Goal: Task Accomplishment & Management: Manage account settings

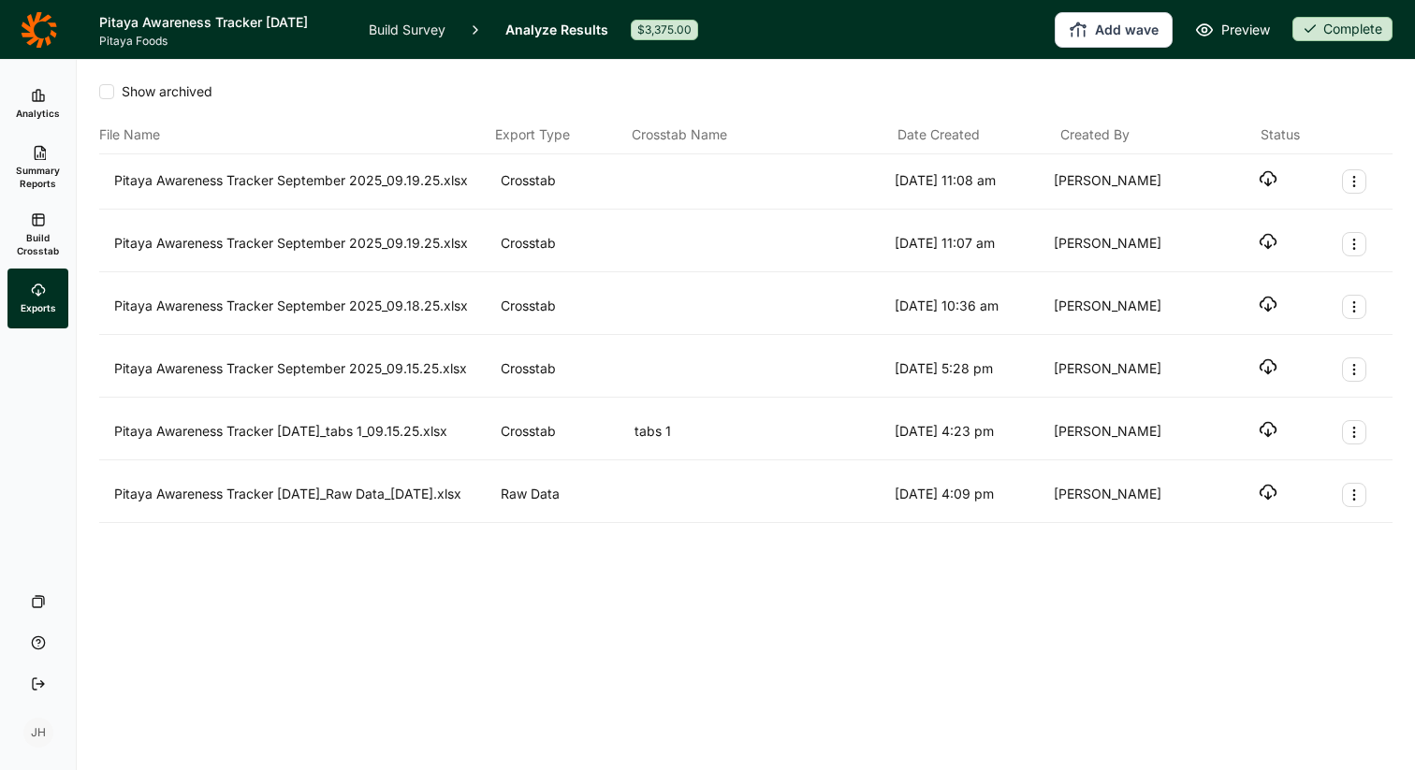
click at [213, 29] on h1 "Pitaya Awareness Tracker [DATE]" at bounding box center [222, 22] width 247 height 22
click at [38, 102] on icon at bounding box center [38, 95] width 15 height 15
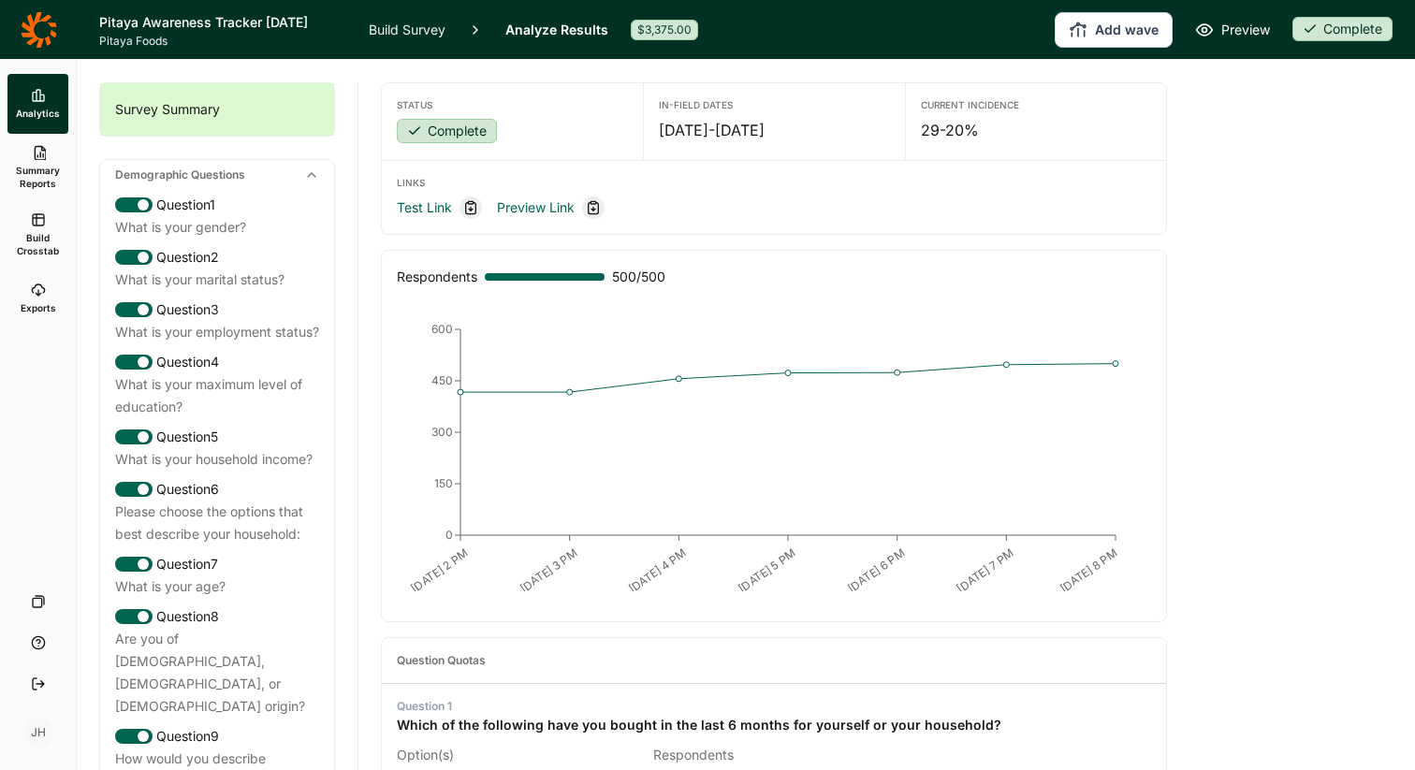
click at [45, 43] on icon at bounding box center [39, 29] width 36 height 37
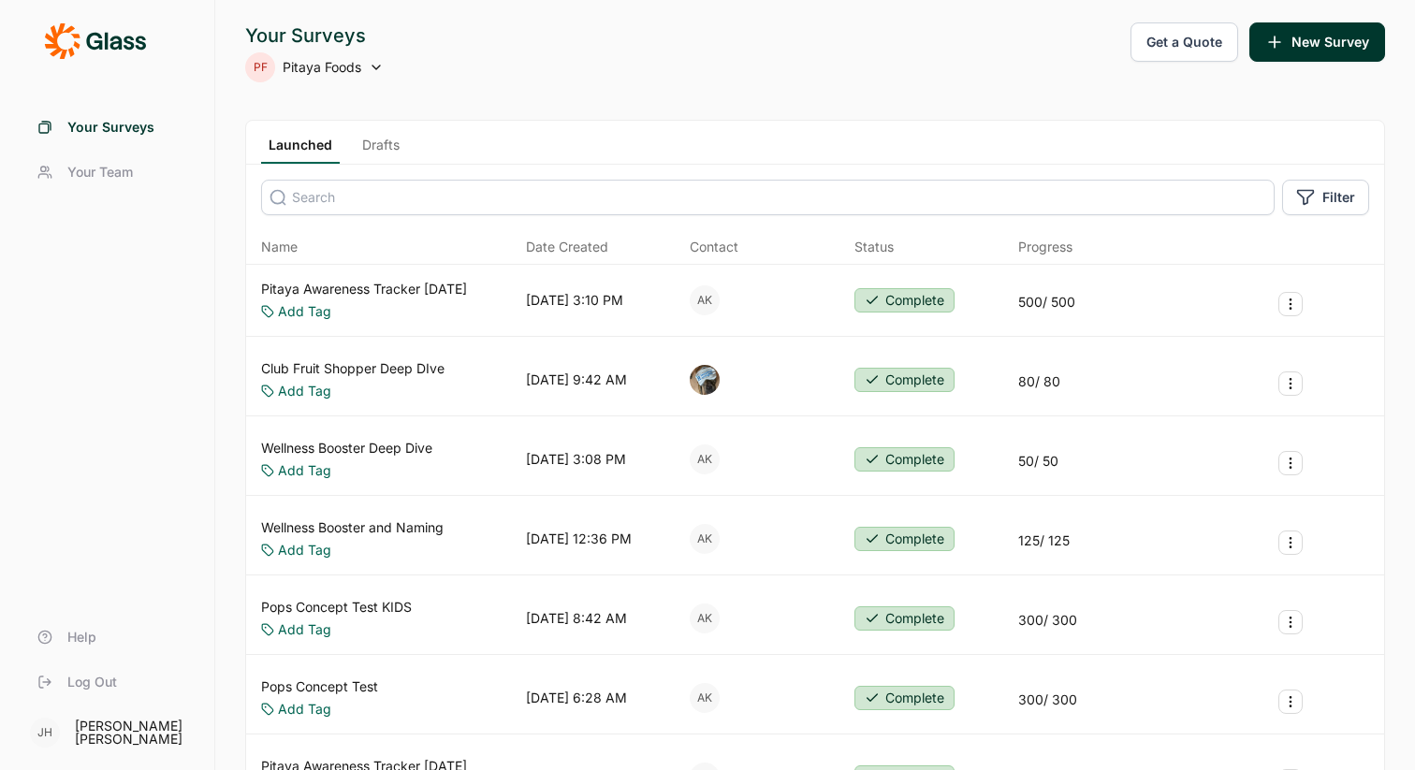
click at [376, 63] on icon at bounding box center [376, 67] width 15 height 15
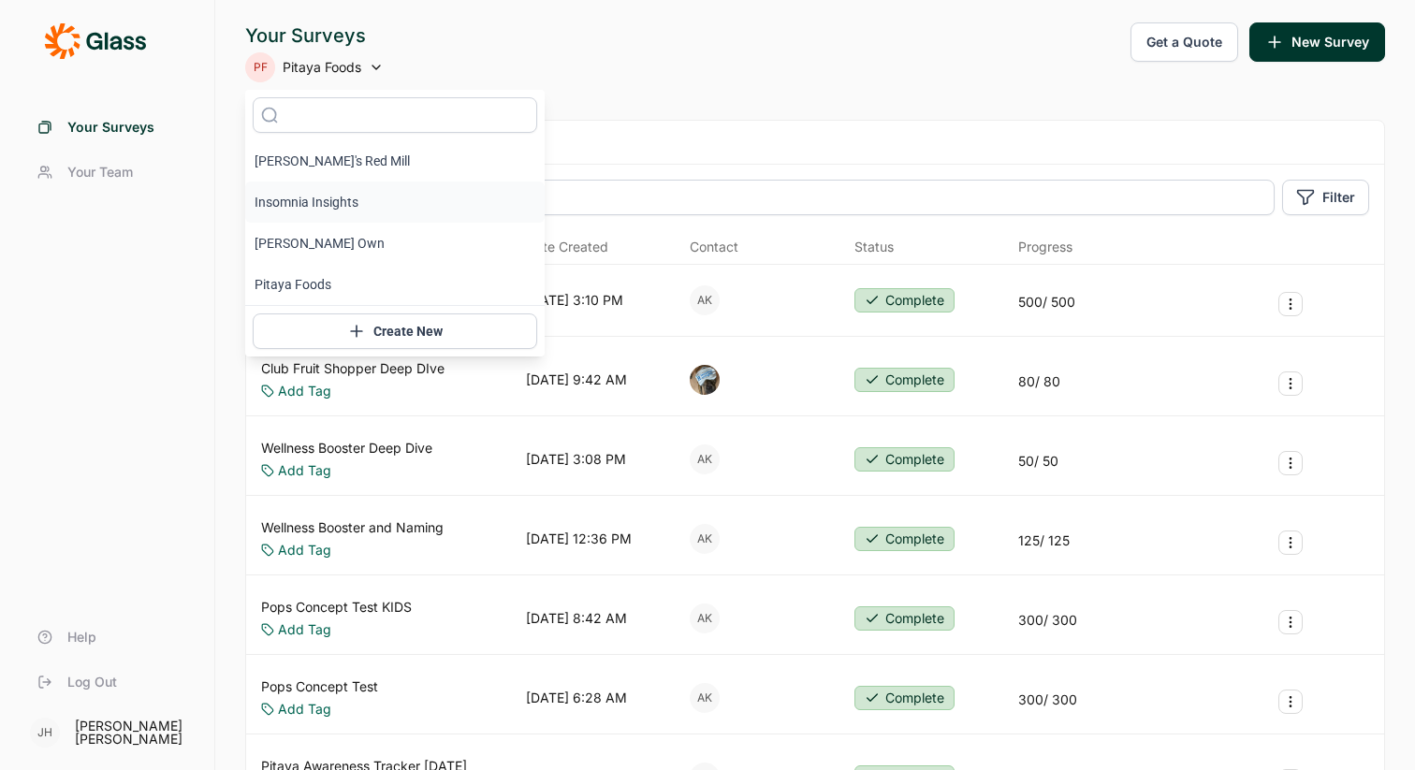
scroll to position [9, 0]
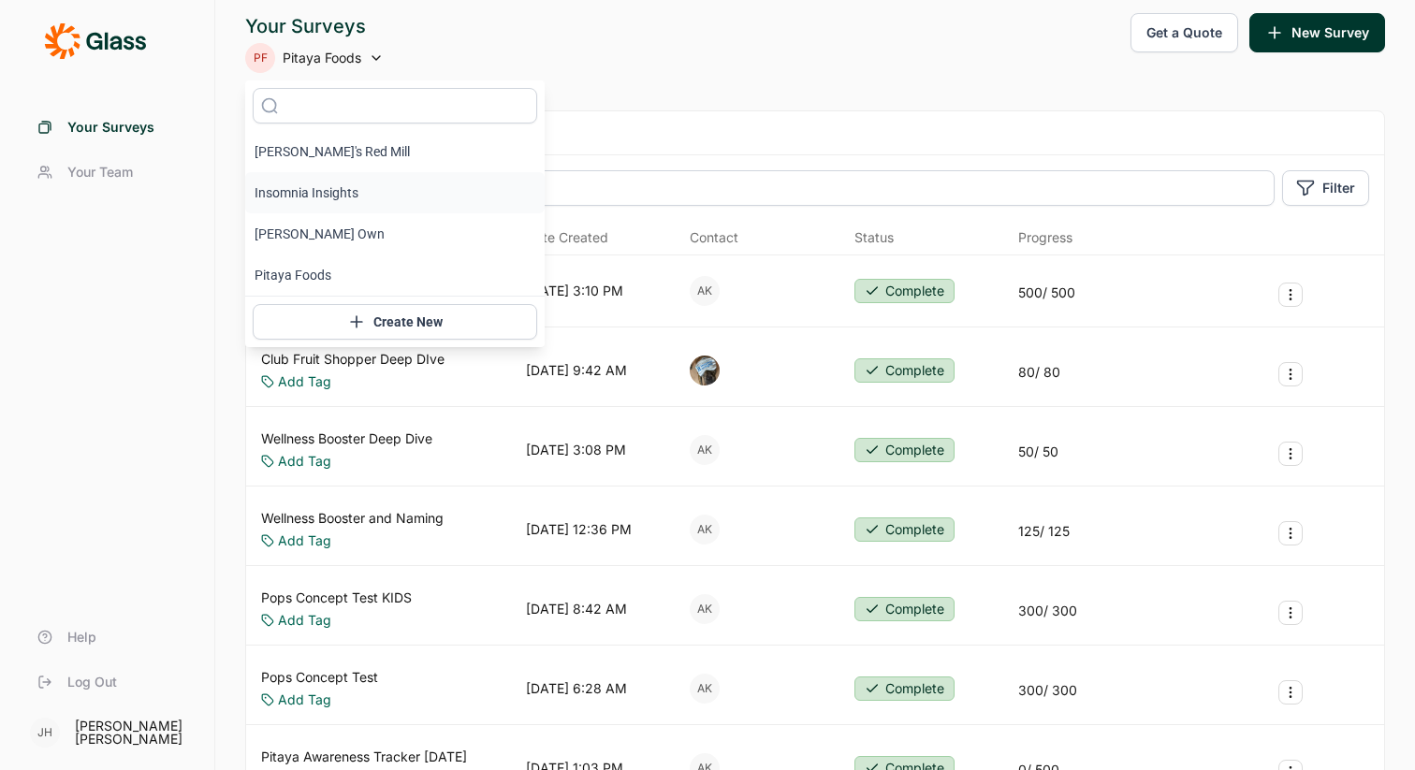
click at [338, 188] on li "Insomnia Insights" at bounding box center [394, 192] width 299 height 41
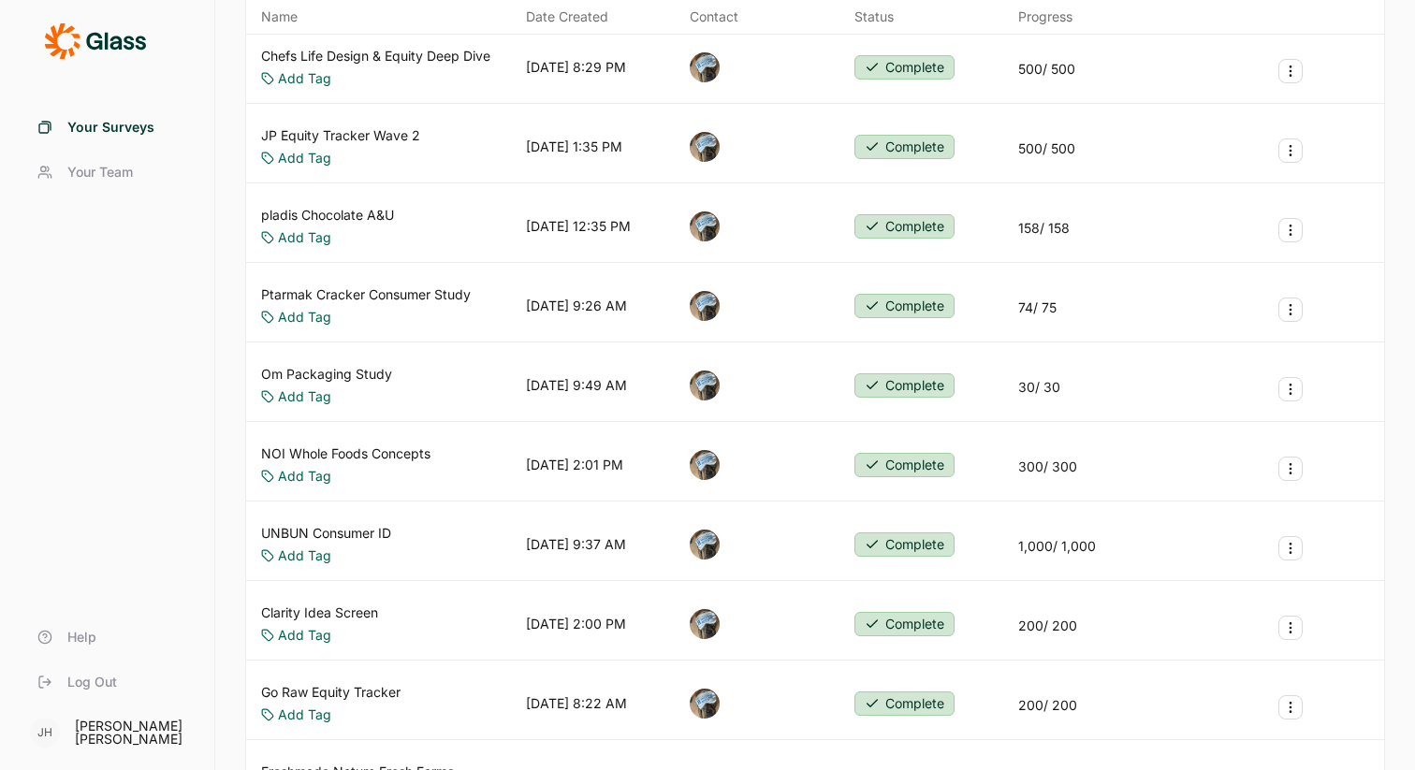
scroll to position [0, 0]
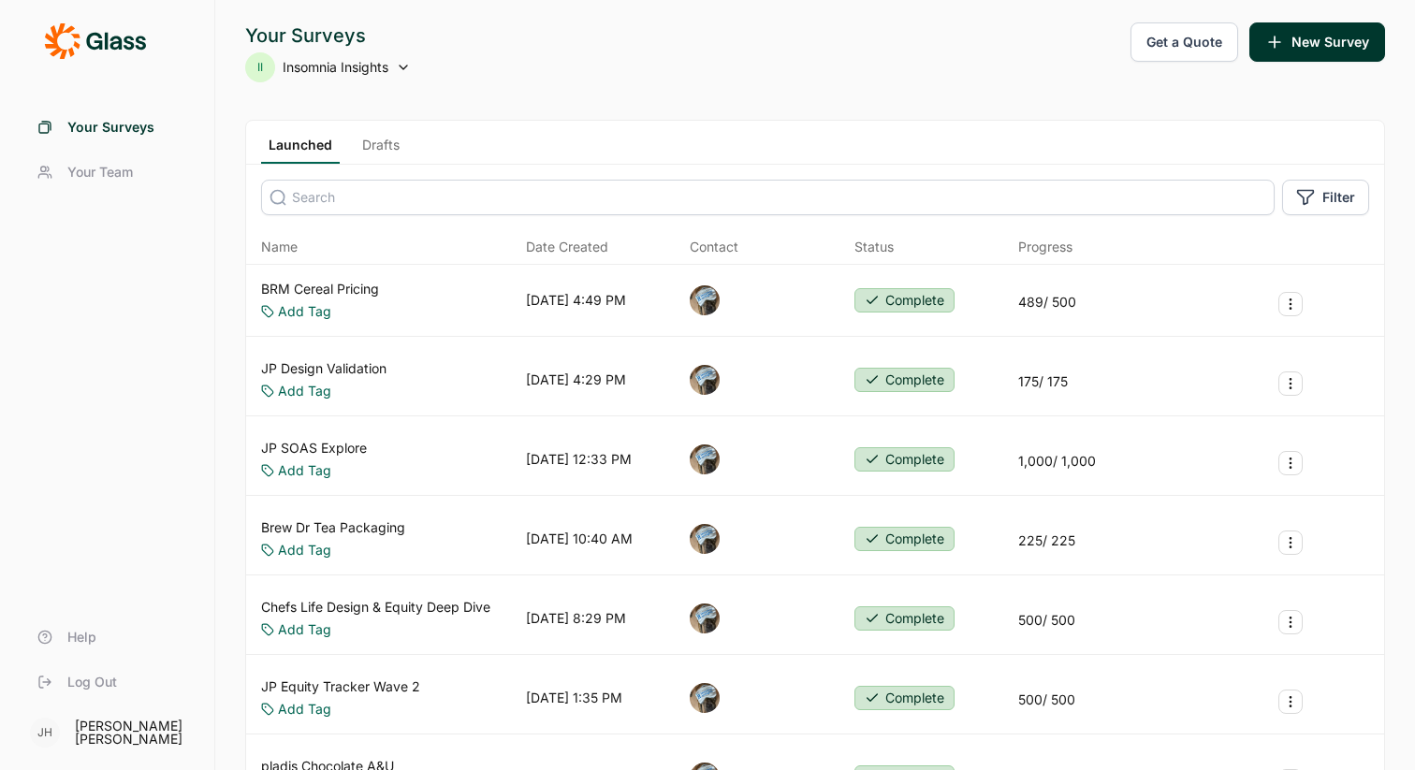
click at [403, 63] on icon at bounding box center [403, 67] width 15 height 15
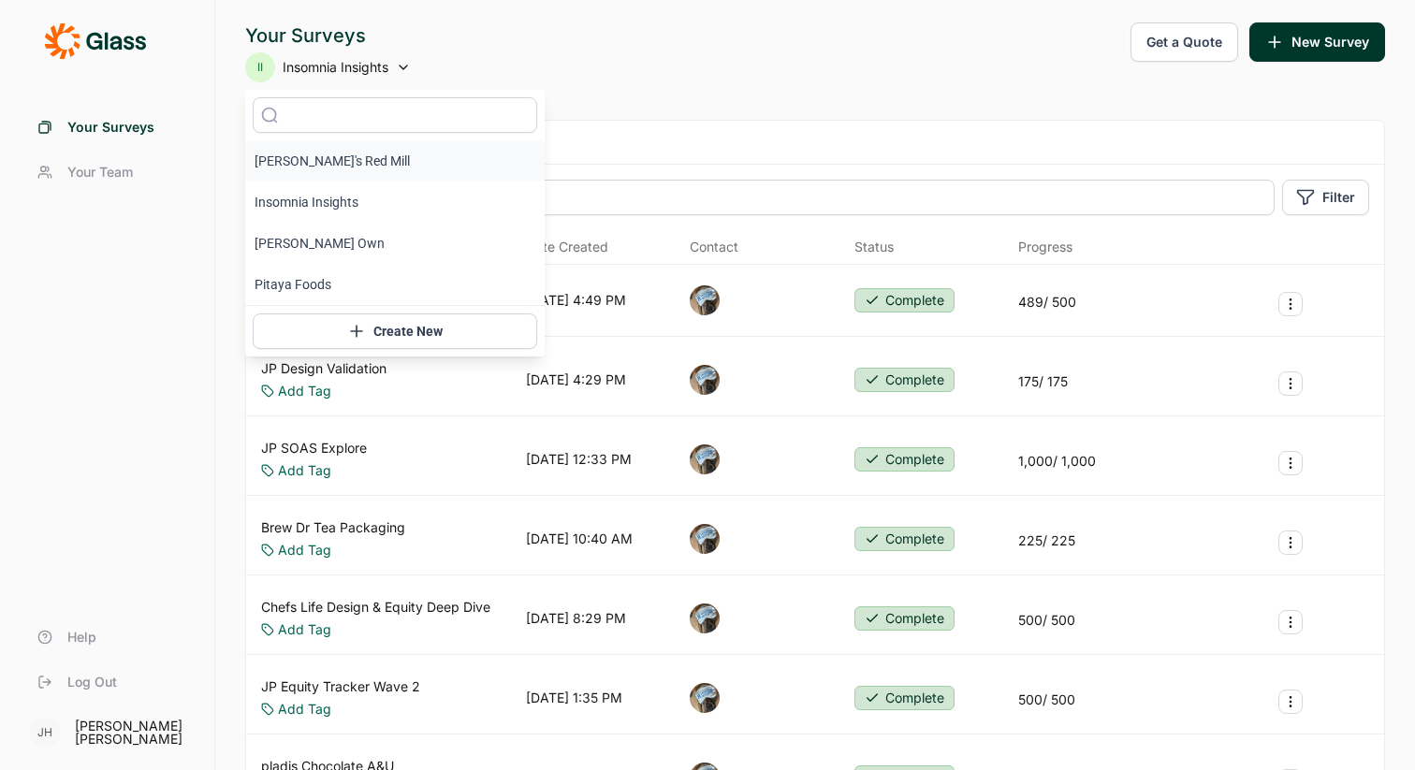
click at [336, 160] on li "[PERSON_NAME]'s Red Mill" at bounding box center [394, 160] width 299 height 41
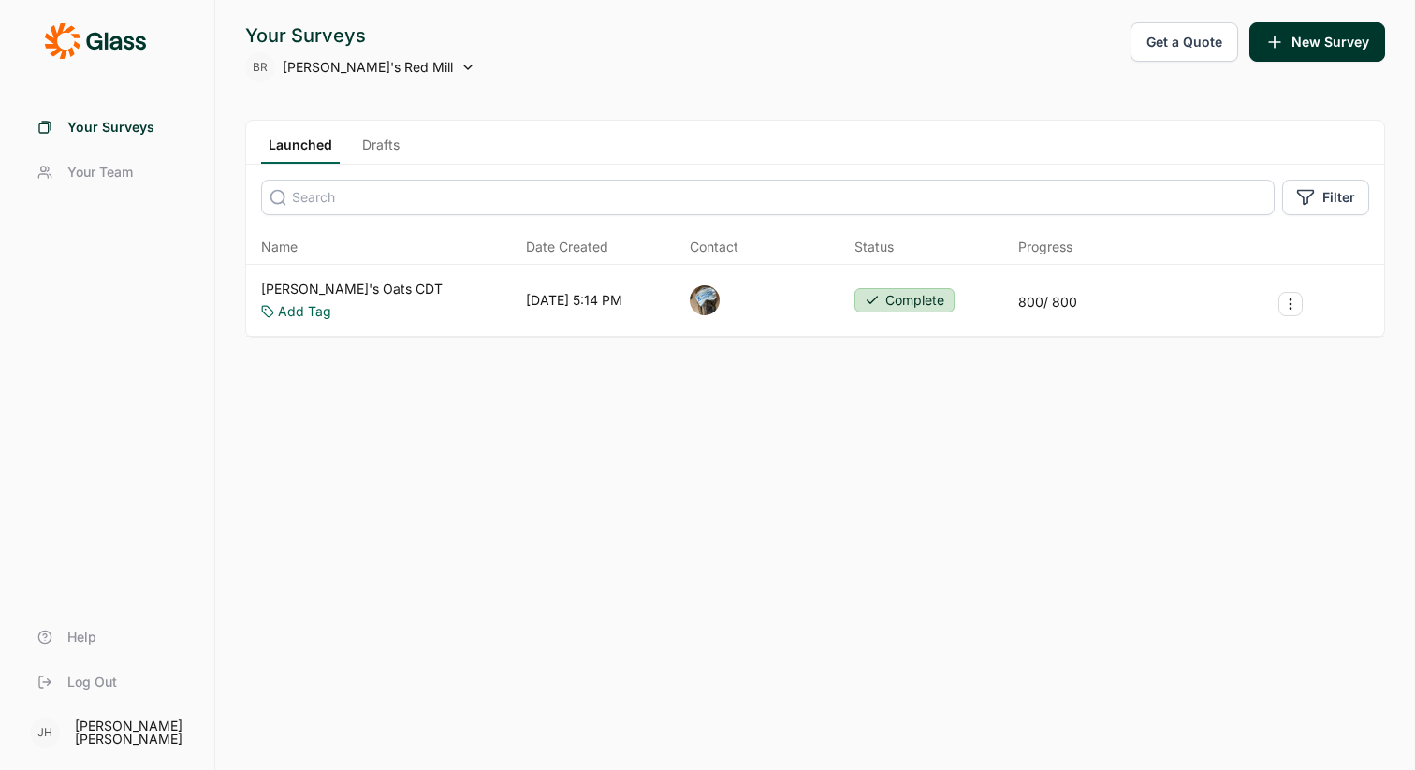
click at [460, 64] on icon at bounding box center [467, 67] width 15 height 15
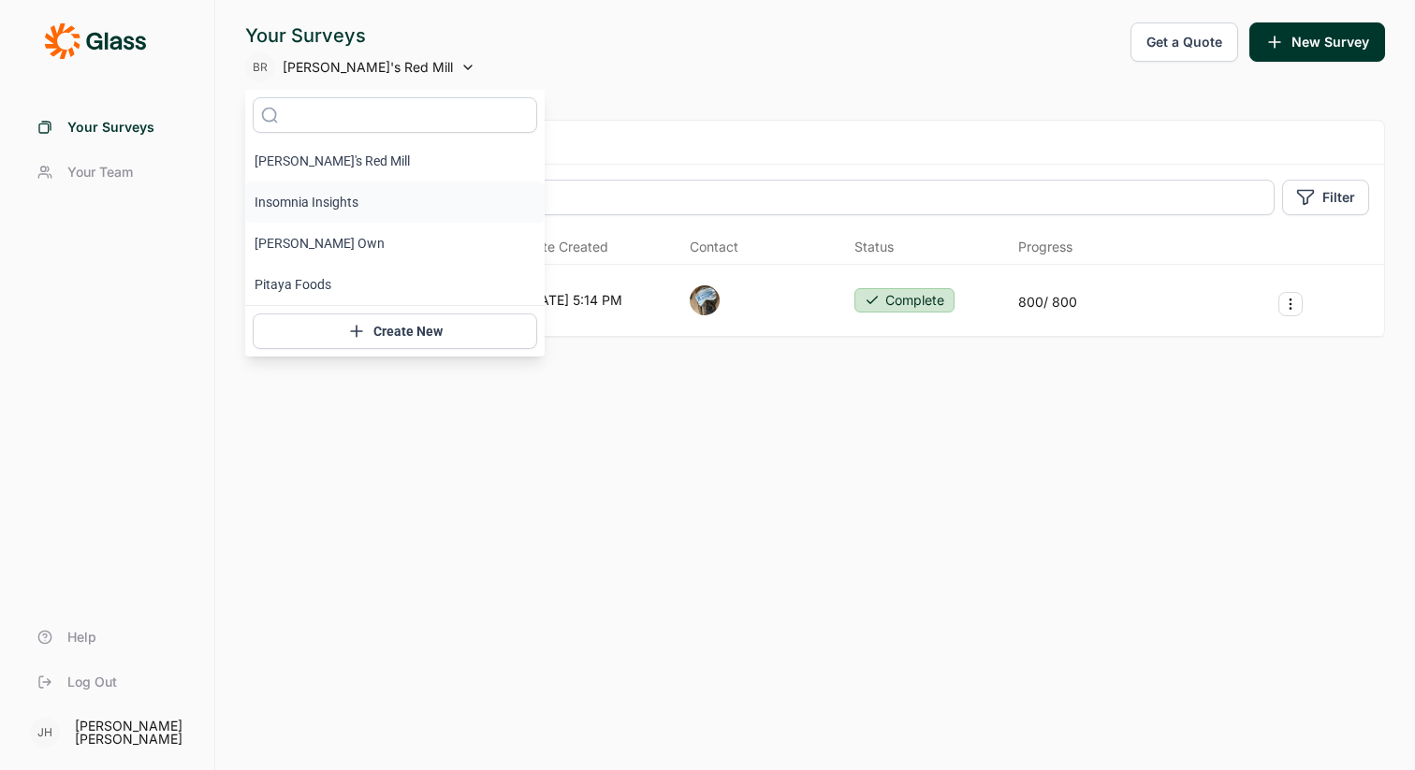
click at [327, 198] on li "Insomnia Insights" at bounding box center [394, 202] width 299 height 41
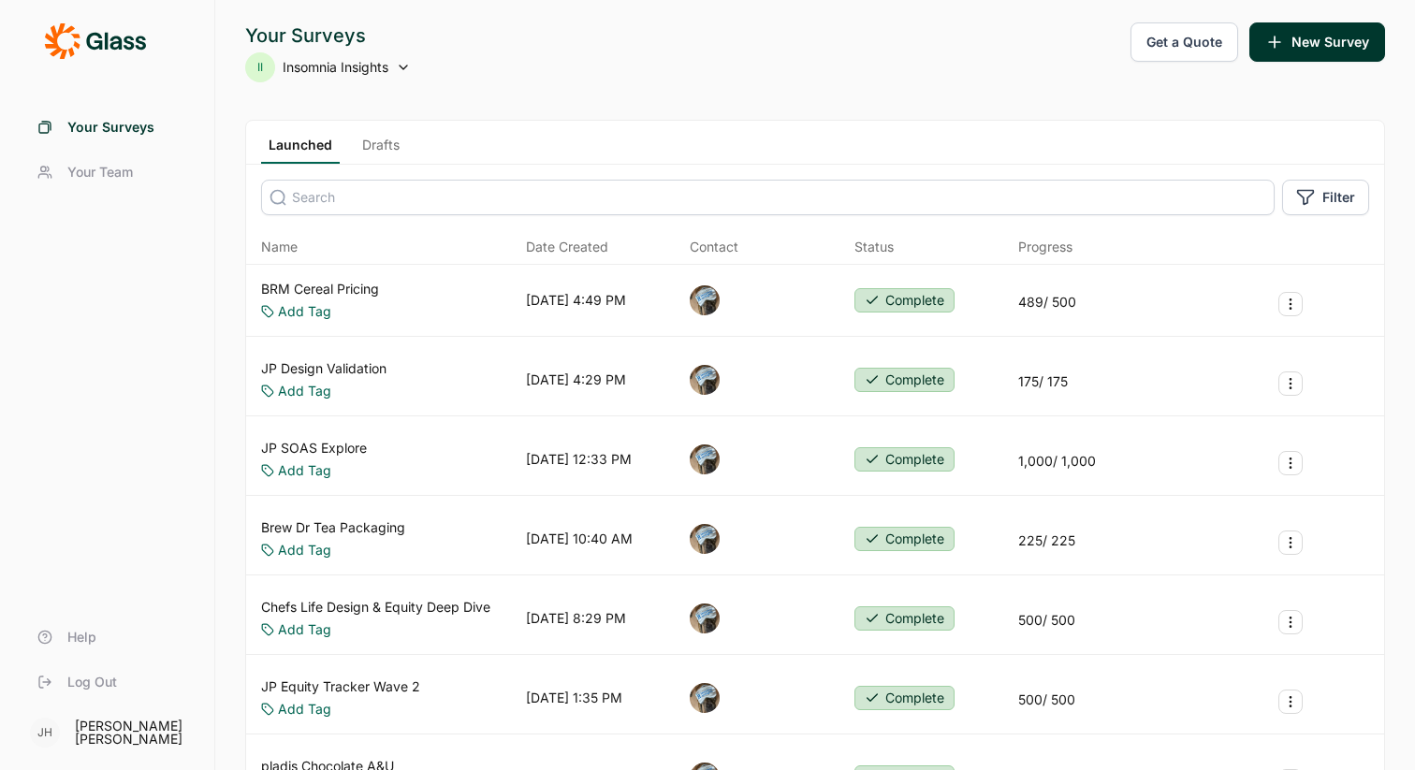
click at [375, 141] on link "Drafts" at bounding box center [381, 150] width 52 height 28
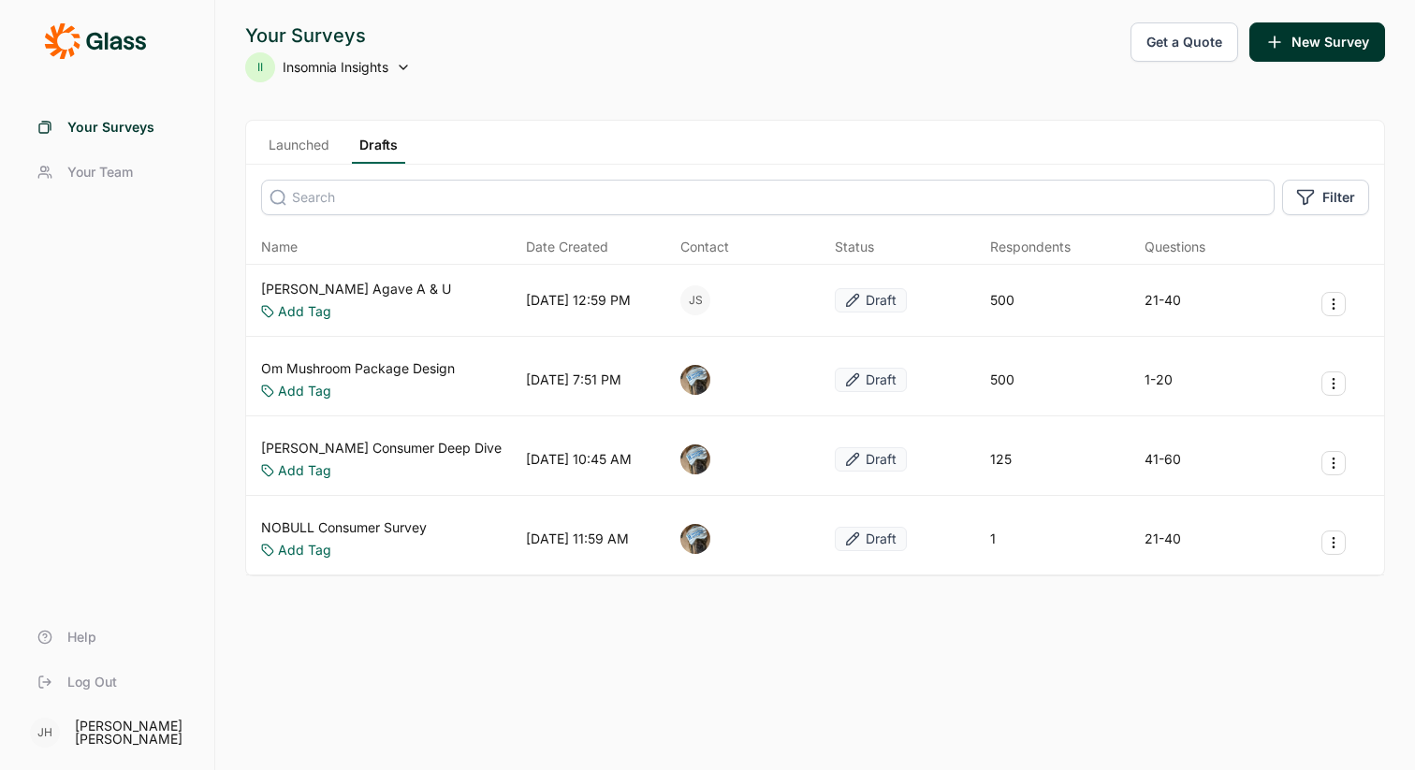
click at [402, 63] on icon at bounding box center [403, 67] width 15 height 15
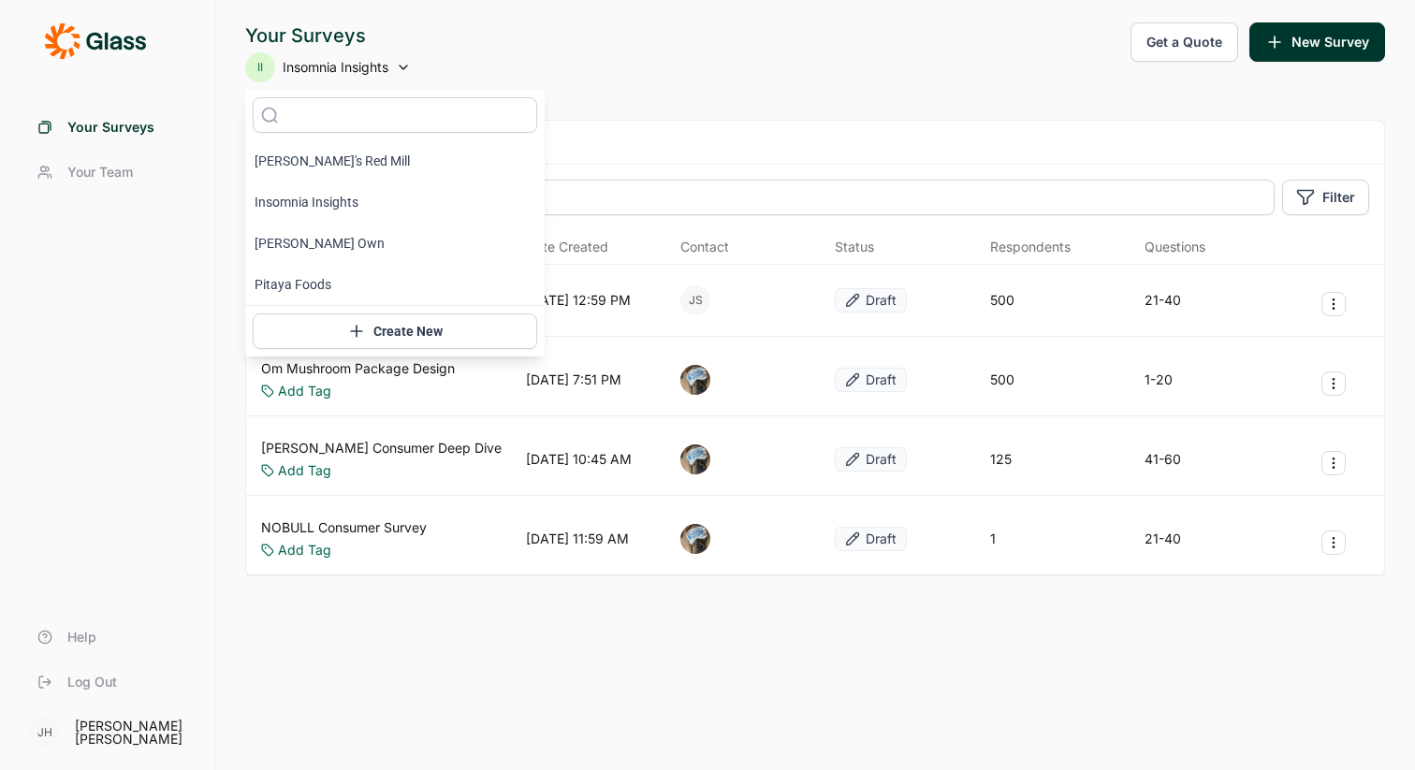
click at [615, 80] on div "Your Surveys II Insomnia Insights Get a Quote New Survey" at bounding box center [815, 52] width 1140 height 60
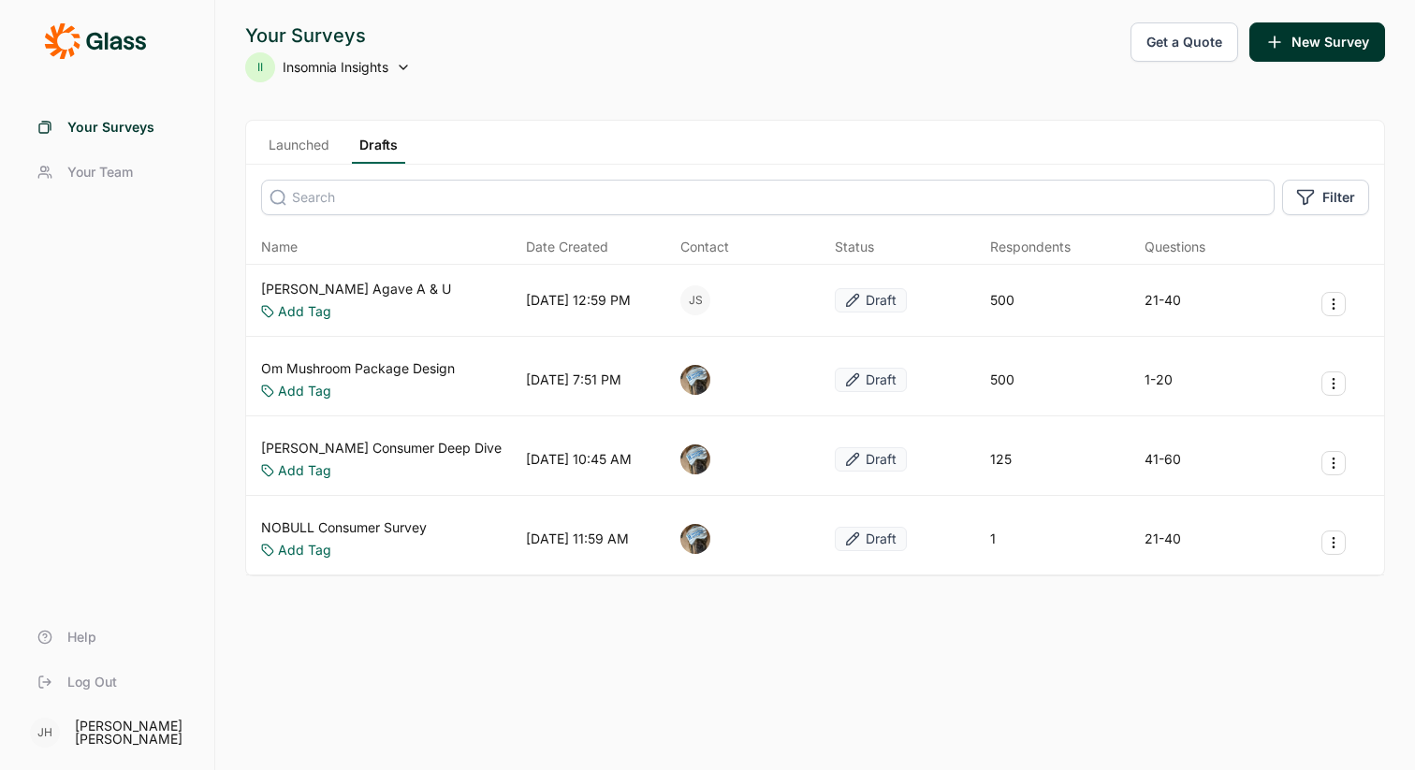
click at [404, 66] on icon at bounding box center [403, 67] width 15 height 15
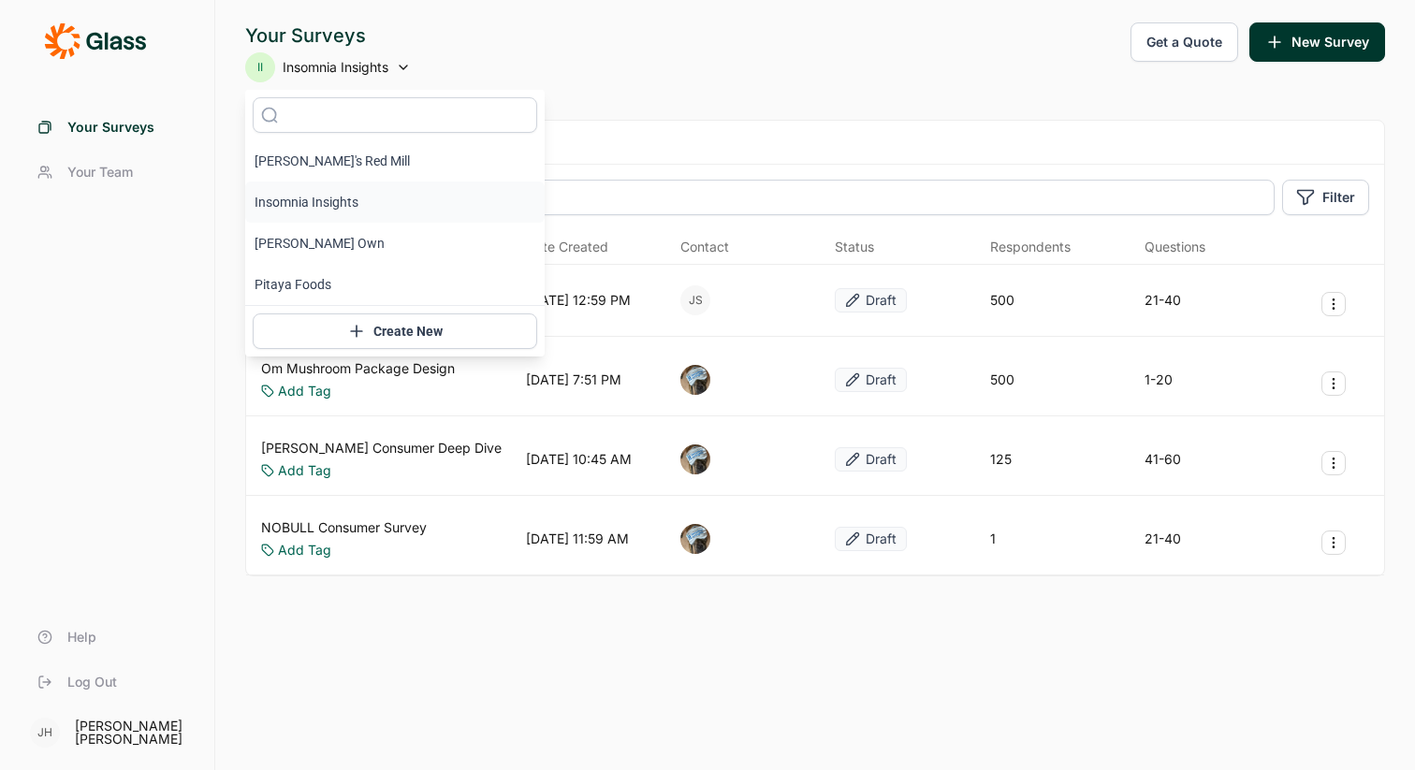
click at [404, 66] on icon at bounding box center [403, 67] width 15 height 15
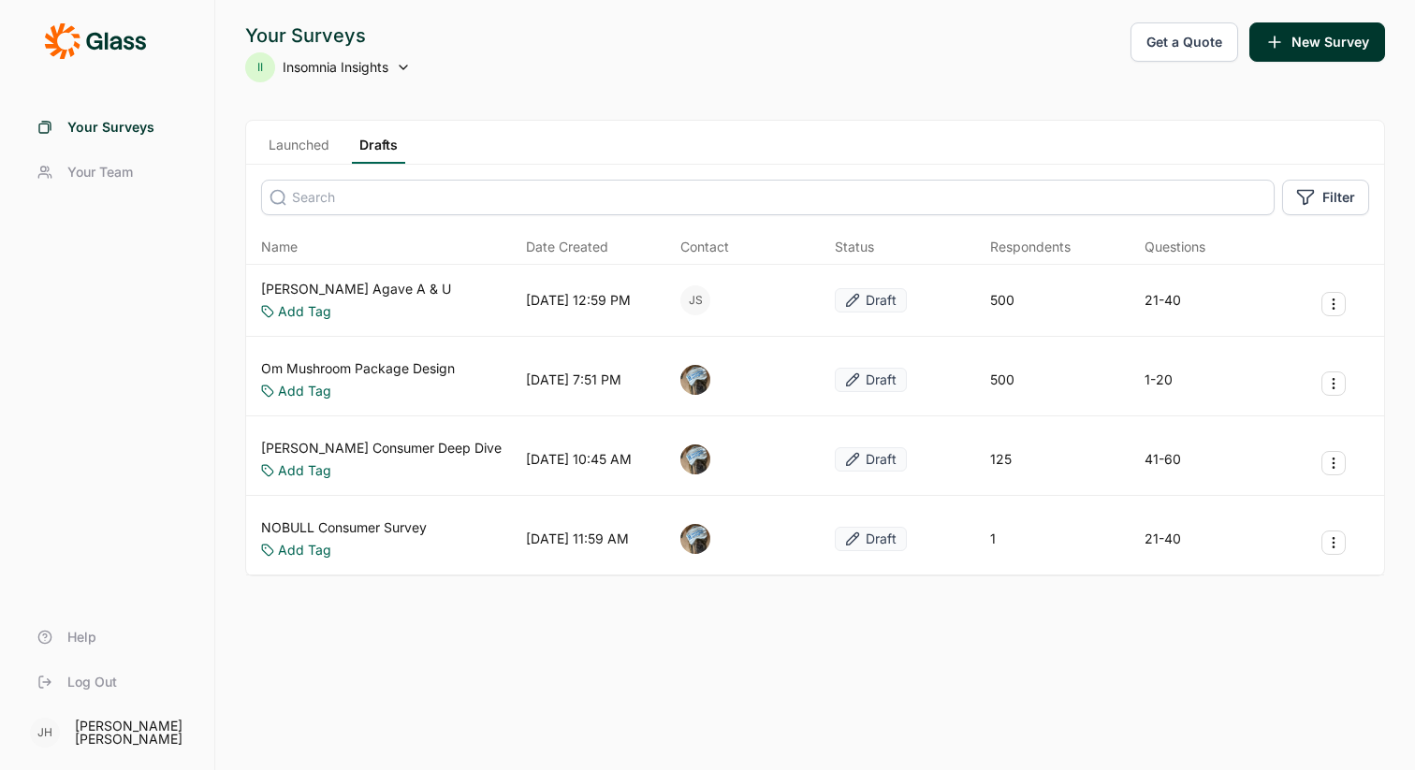
click at [404, 66] on icon at bounding box center [403, 67] width 15 height 15
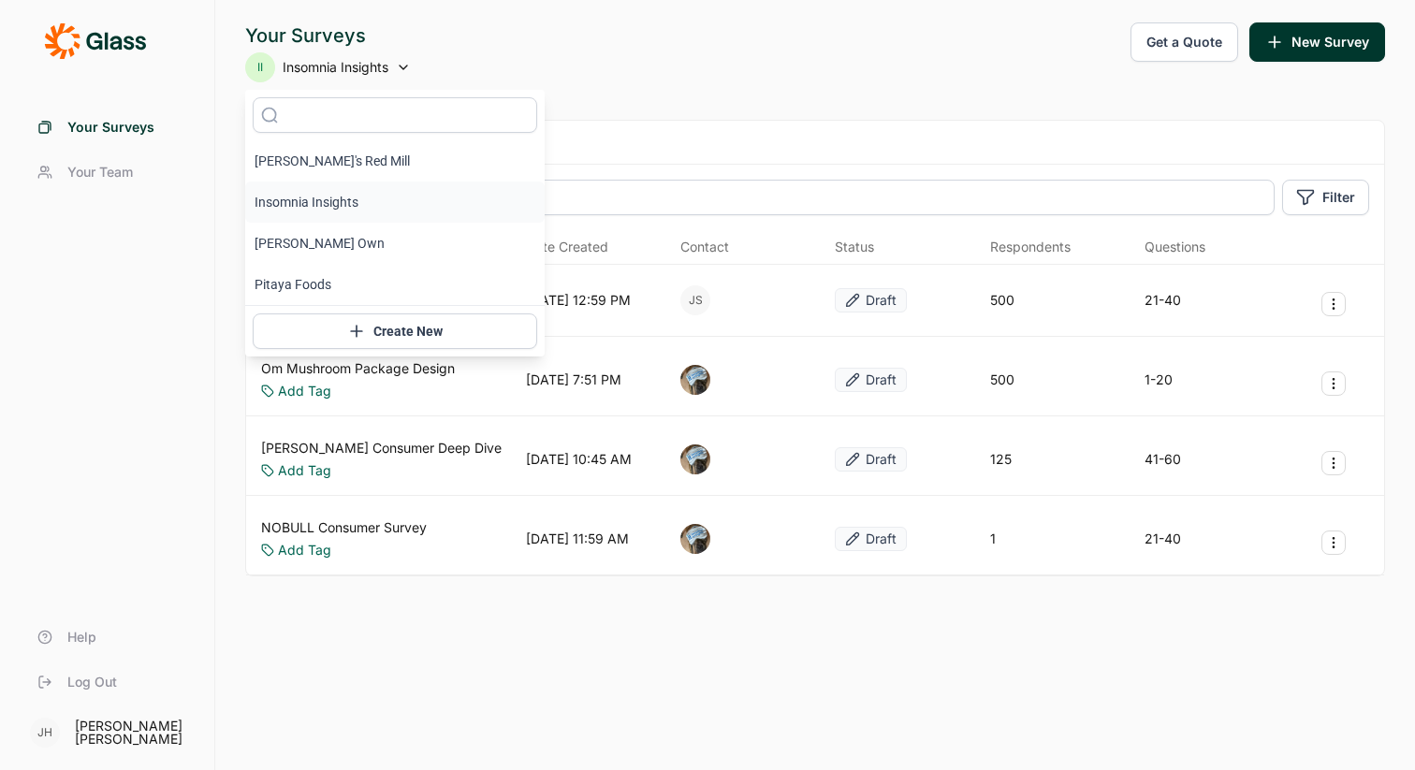
click at [404, 66] on icon at bounding box center [403, 67] width 15 height 15
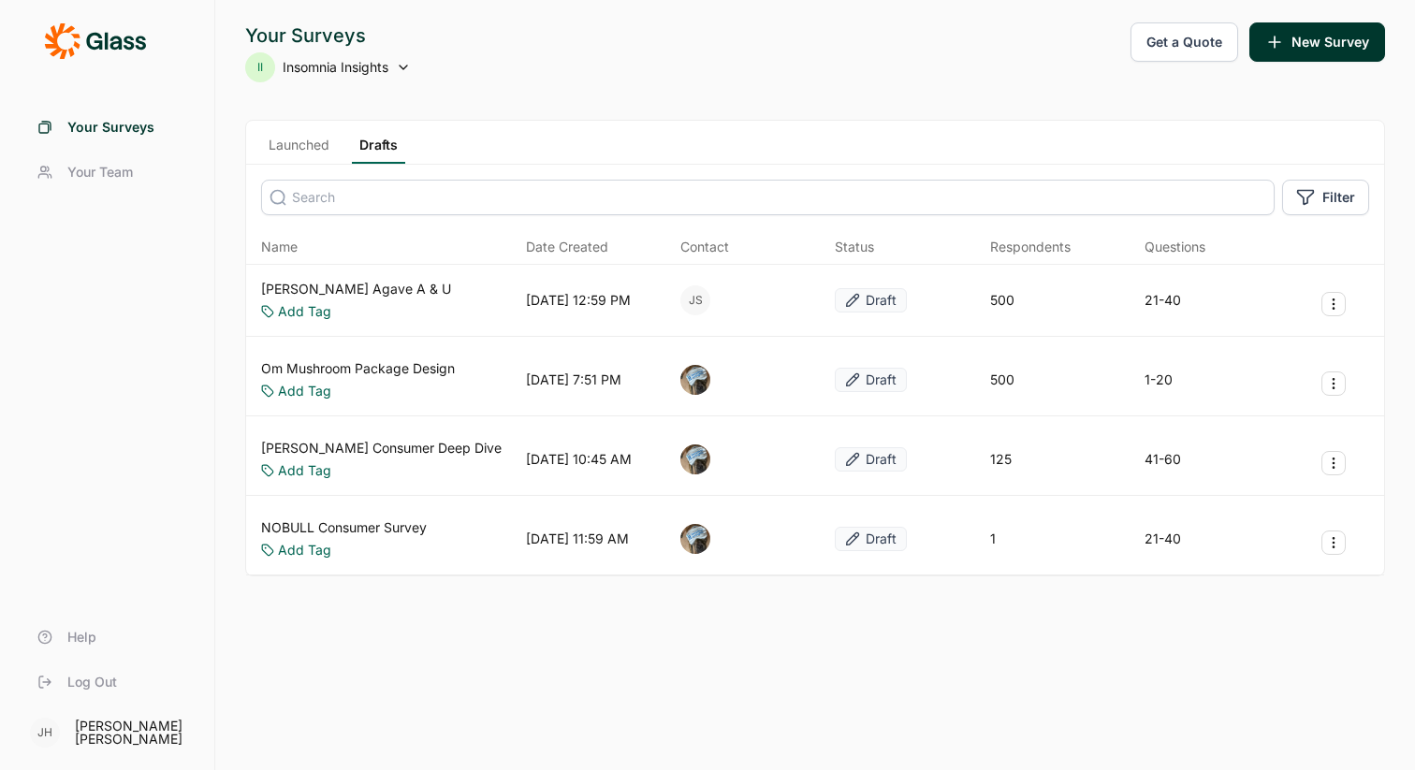
click at [404, 66] on icon at bounding box center [403, 67] width 15 height 15
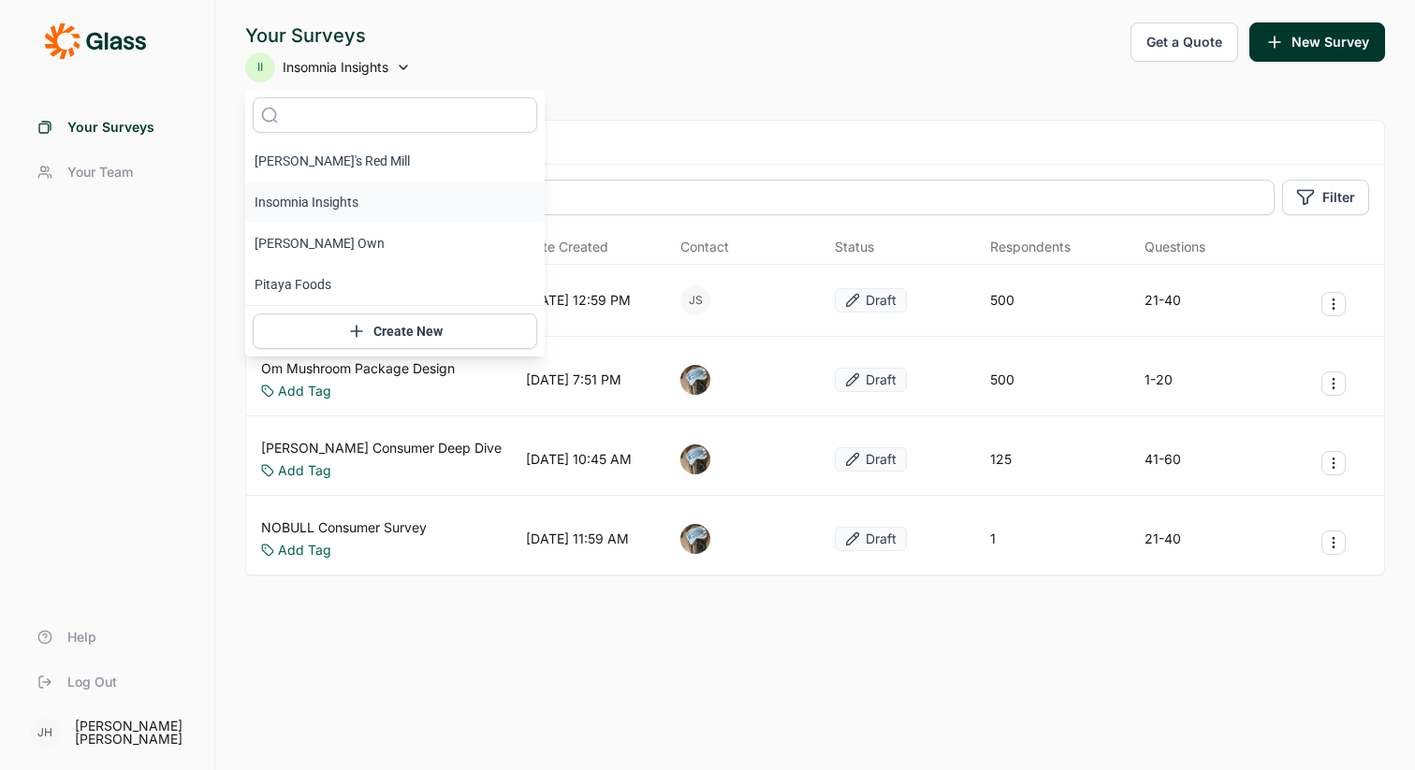
click at [404, 66] on icon at bounding box center [403, 67] width 15 height 15
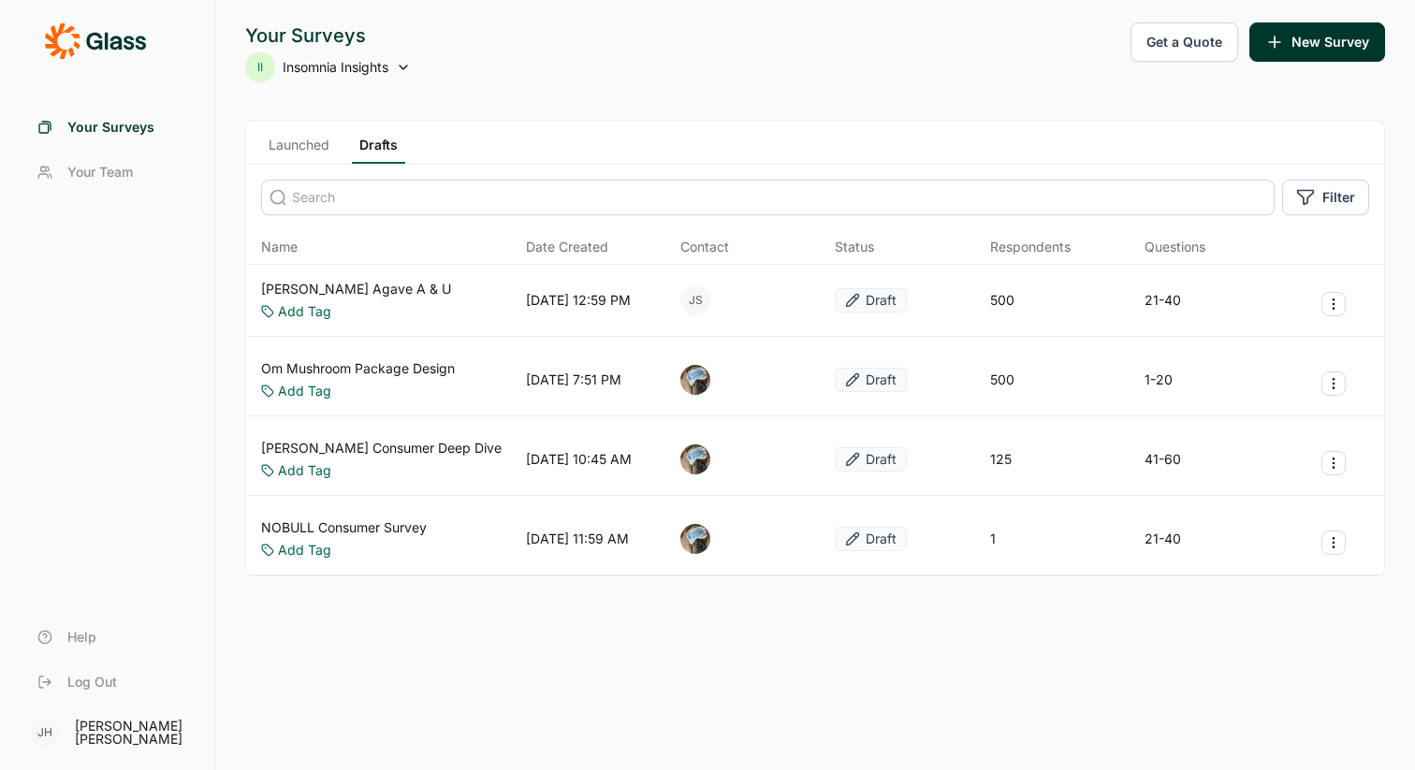
click at [404, 66] on icon at bounding box center [403, 67] width 15 height 15
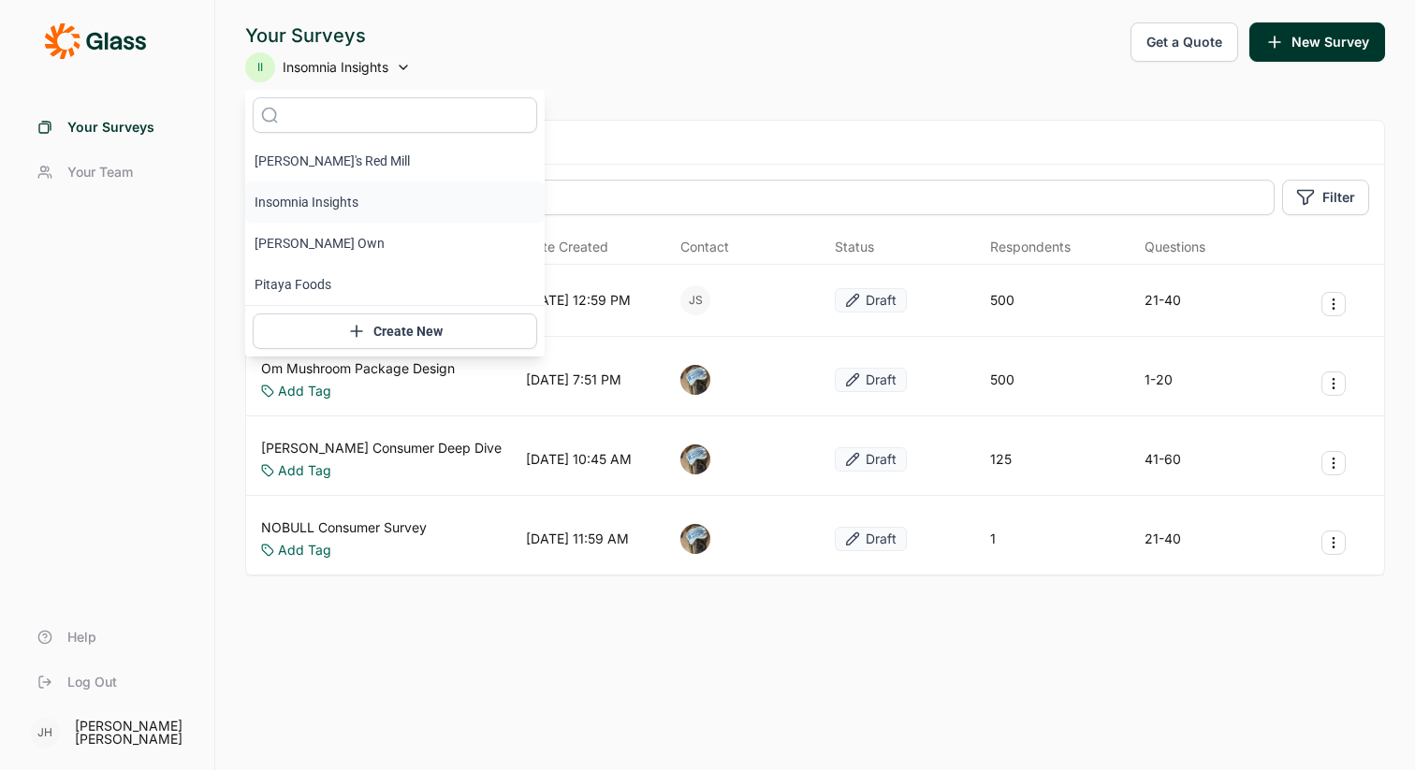
click at [404, 66] on icon at bounding box center [403, 67] width 15 height 15
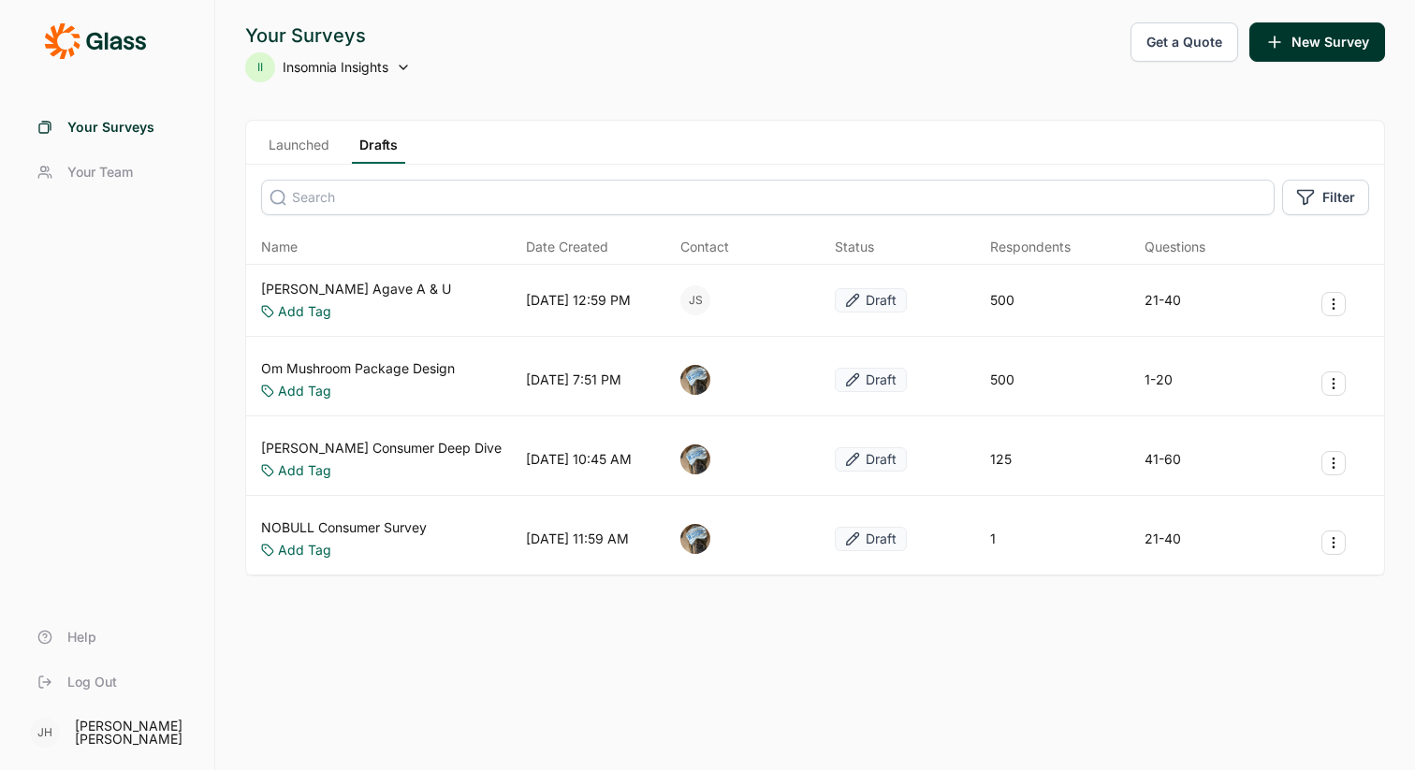
click at [404, 66] on icon at bounding box center [403, 67] width 15 height 15
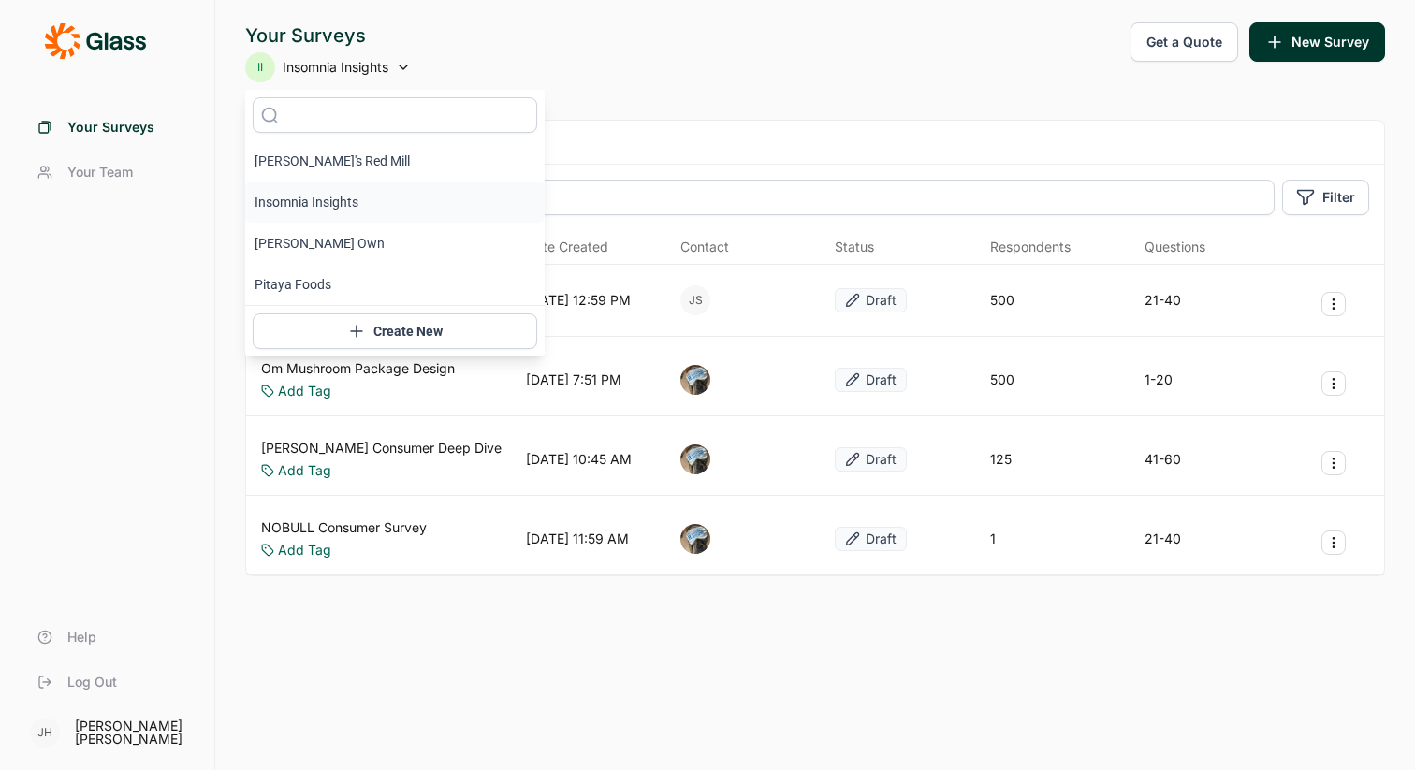
click at [404, 66] on icon at bounding box center [403, 67] width 15 height 15
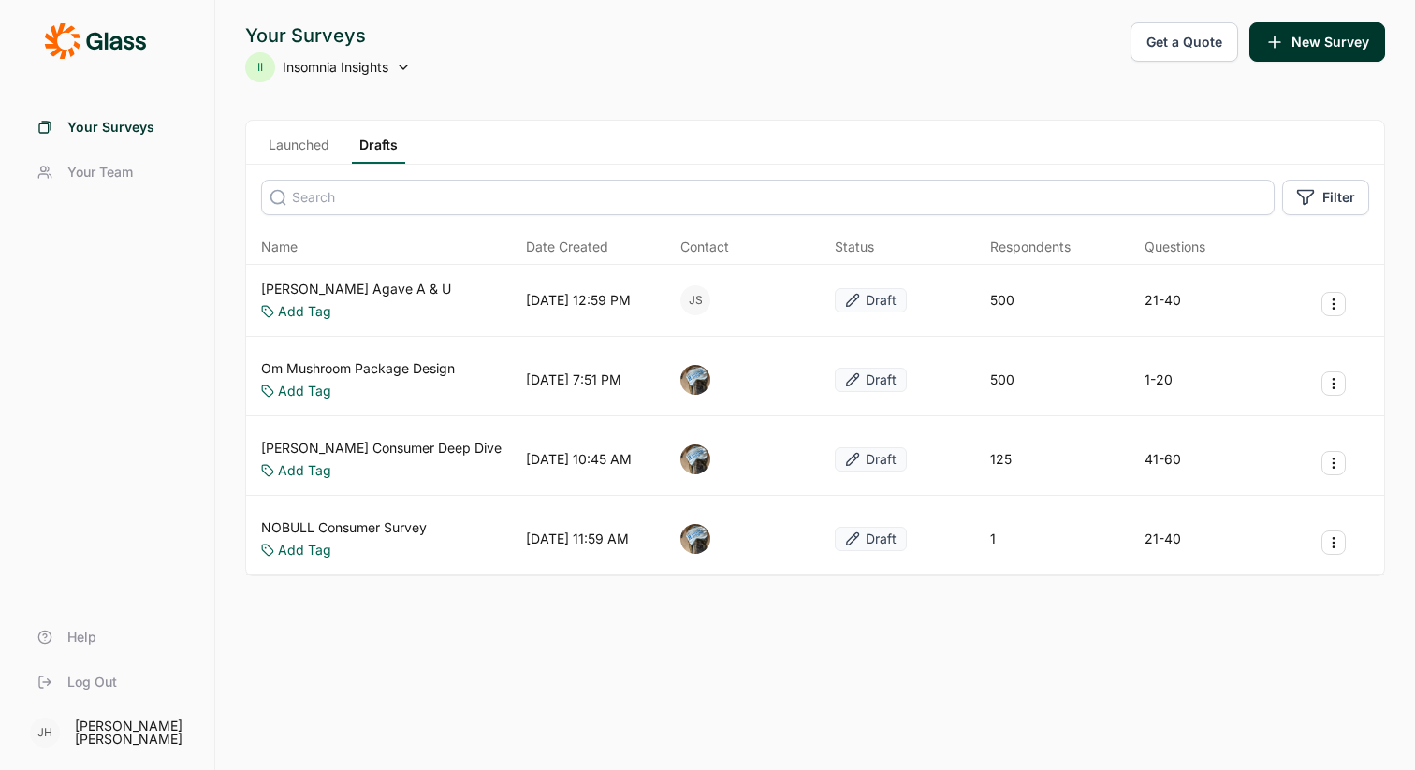
click at [404, 66] on icon at bounding box center [403, 67] width 15 height 15
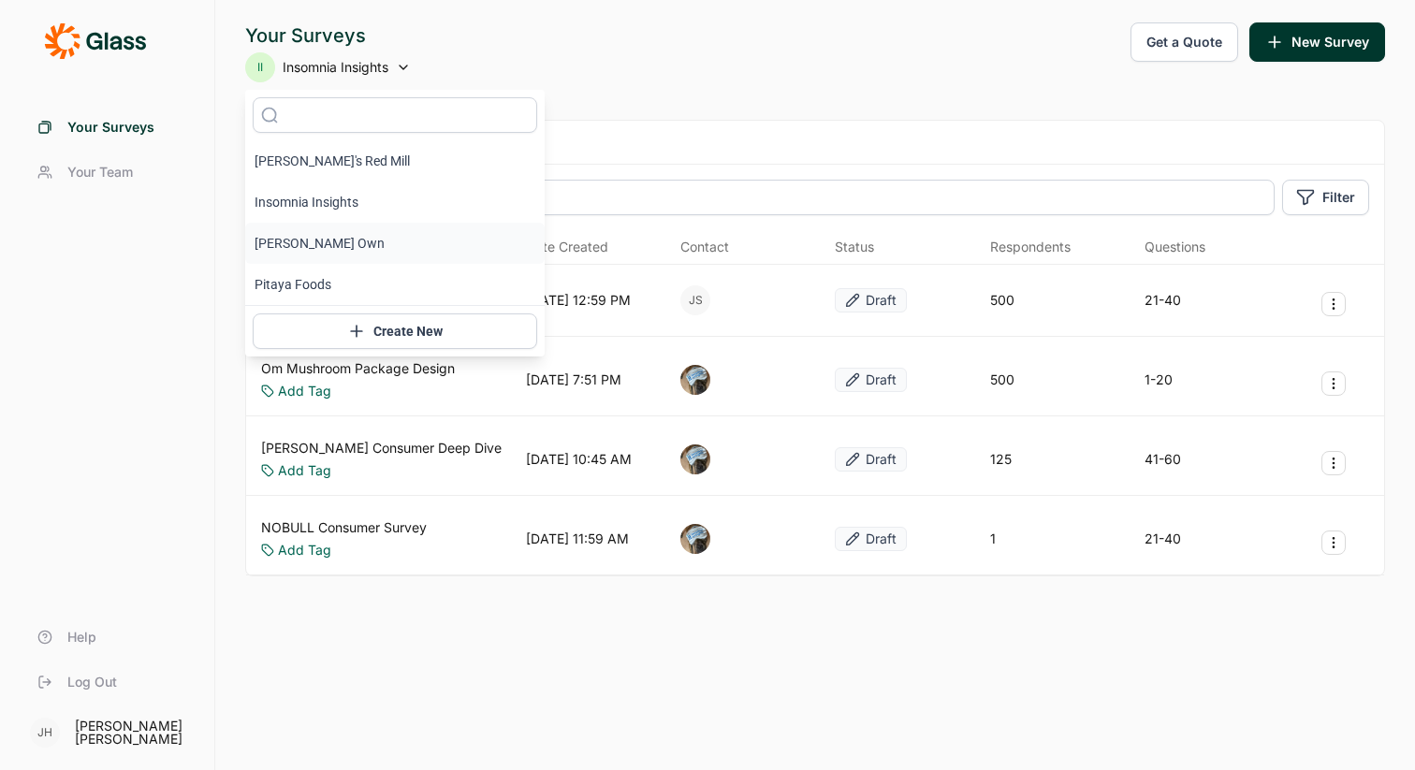
click at [341, 246] on li "[PERSON_NAME] Own" at bounding box center [394, 243] width 299 height 41
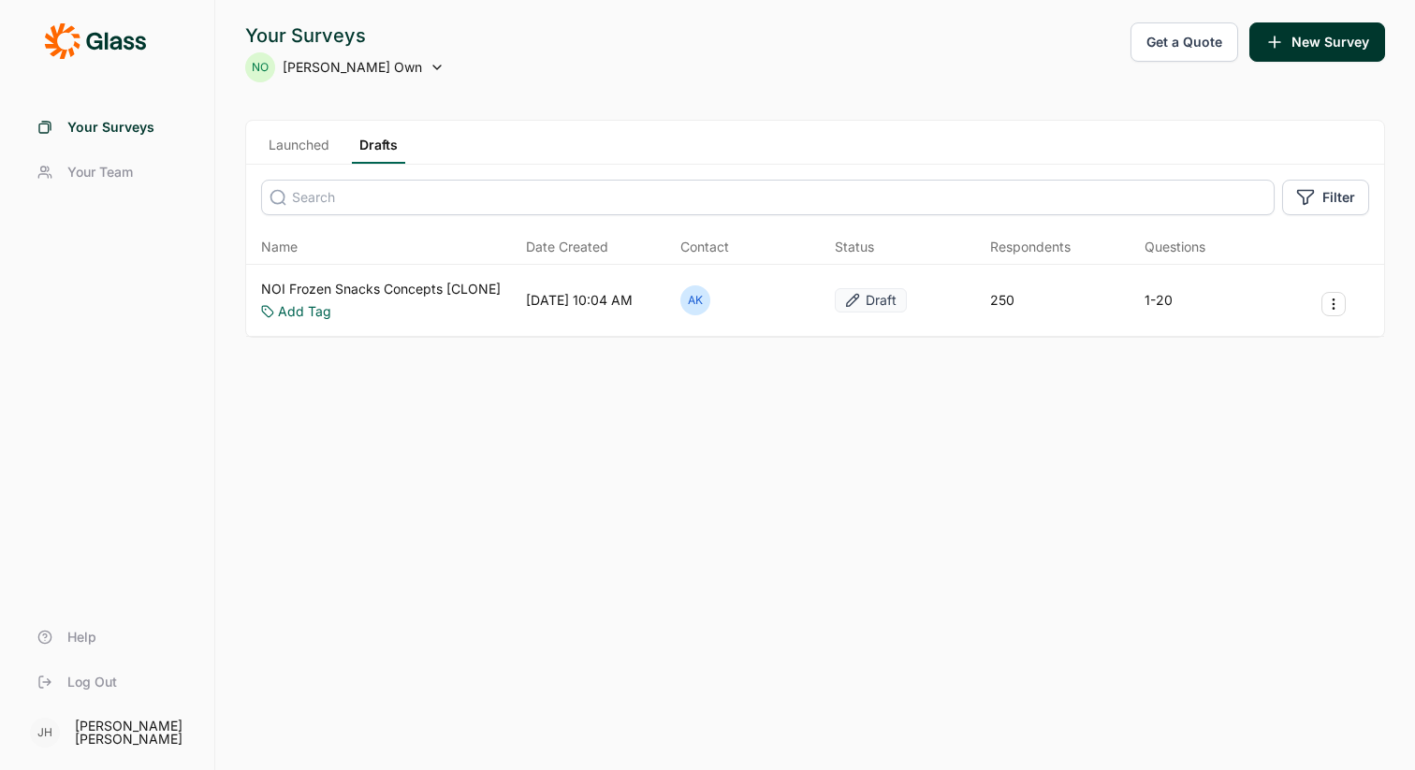
click at [430, 63] on icon at bounding box center [437, 67] width 15 height 15
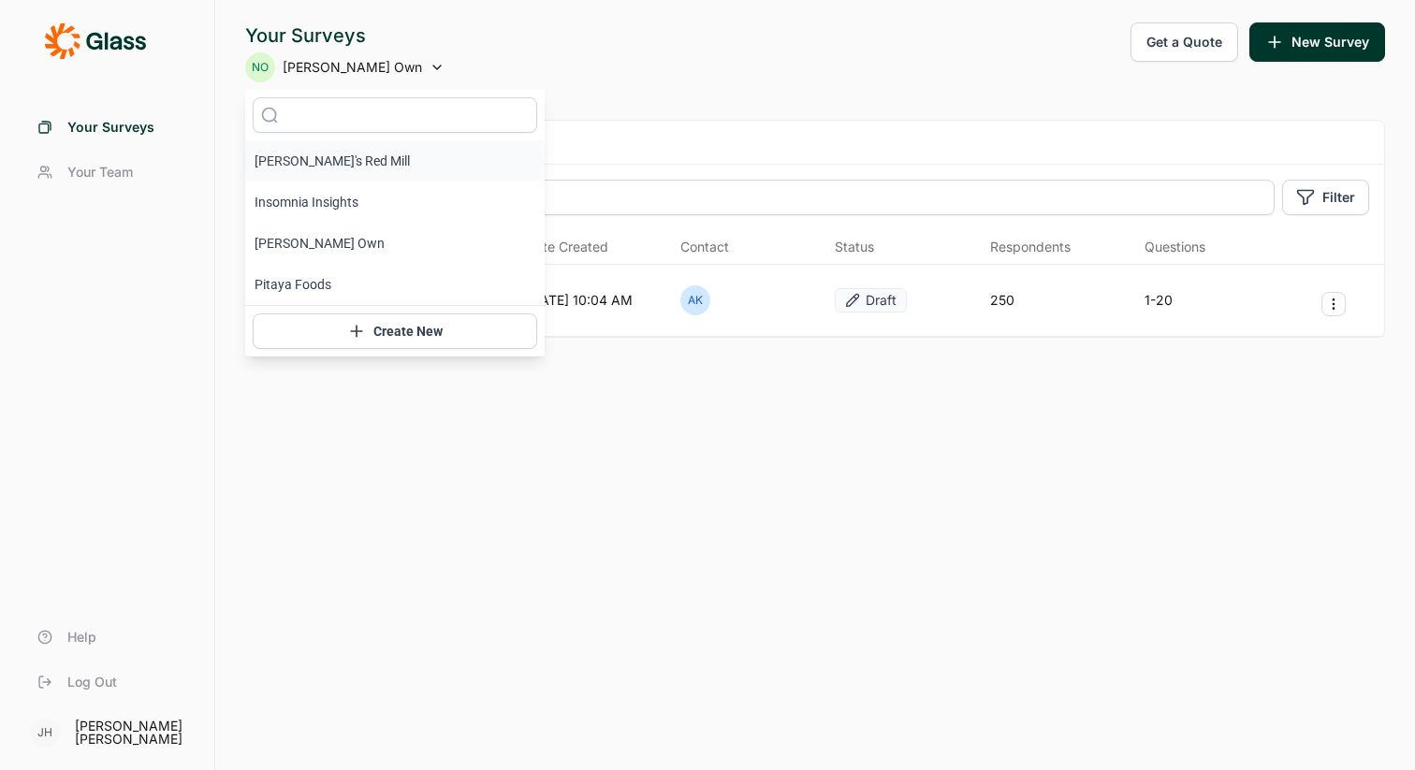
click at [321, 153] on li "[PERSON_NAME]'s Red Mill" at bounding box center [394, 160] width 299 height 41
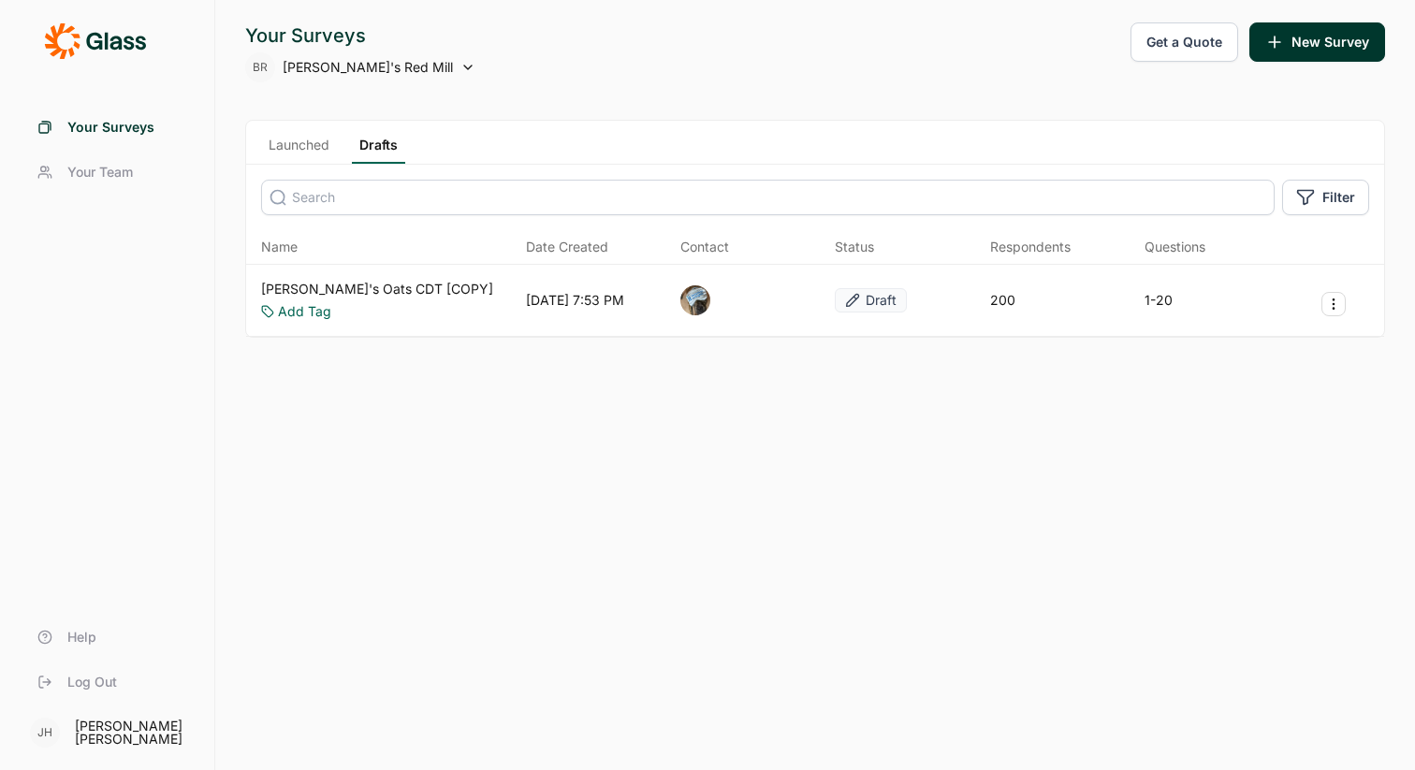
click at [464, 66] on use at bounding box center [467, 68] width 7 height 4
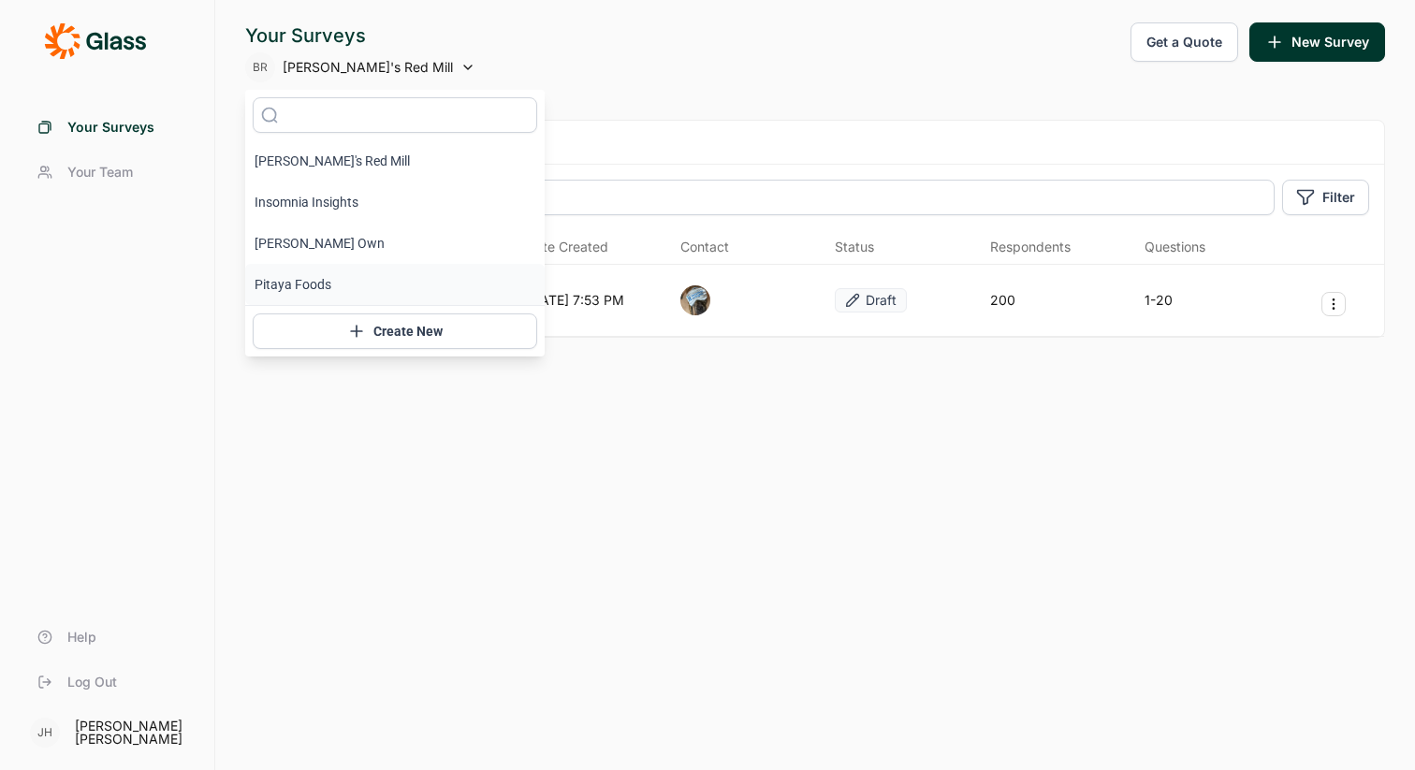
click at [321, 285] on li "Pitaya Foods" at bounding box center [394, 284] width 299 height 41
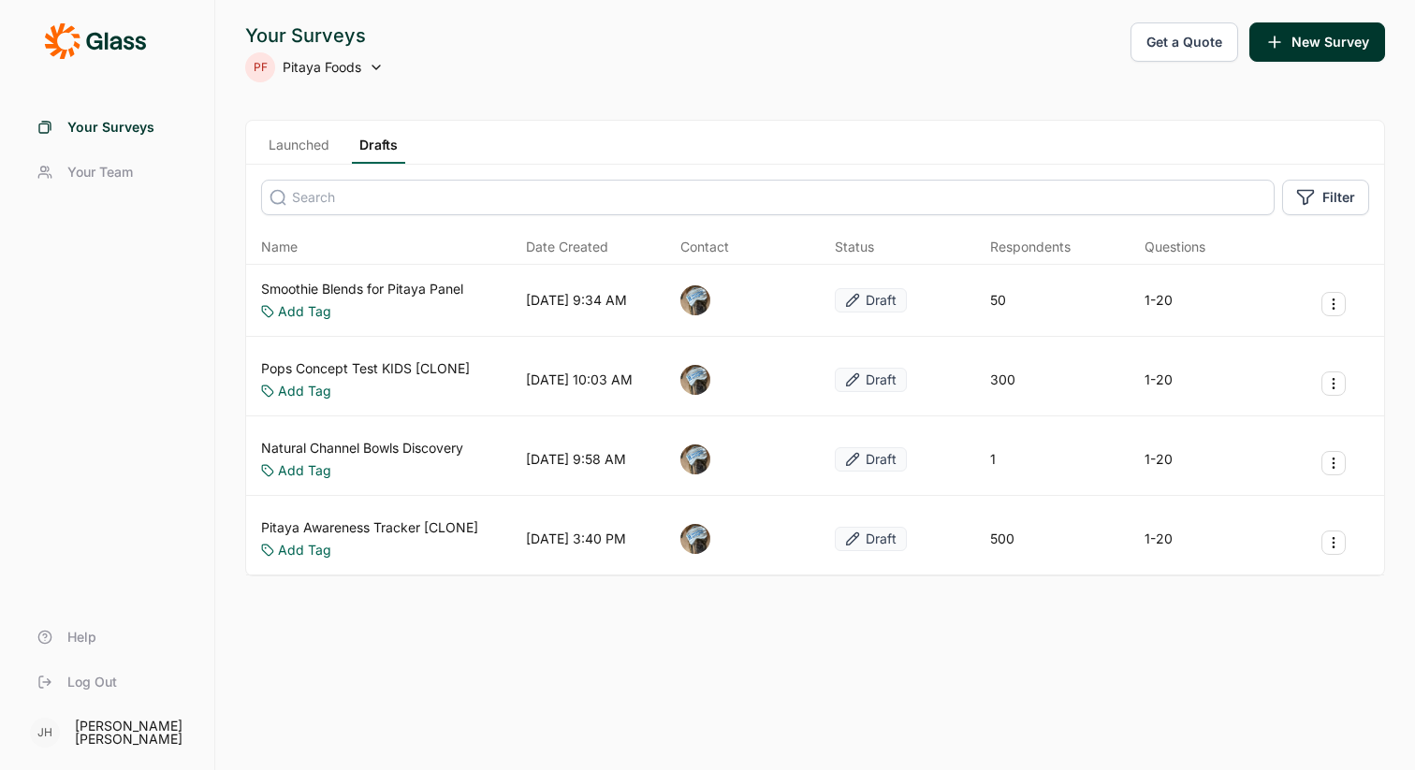
click at [465, 49] on div "Your Surveys PF Pitaya Foods Get a Quote New Survey" at bounding box center [815, 52] width 1140 height 60
click at [374, 66] on use at bounding box center [375, 68] width 7 height 4
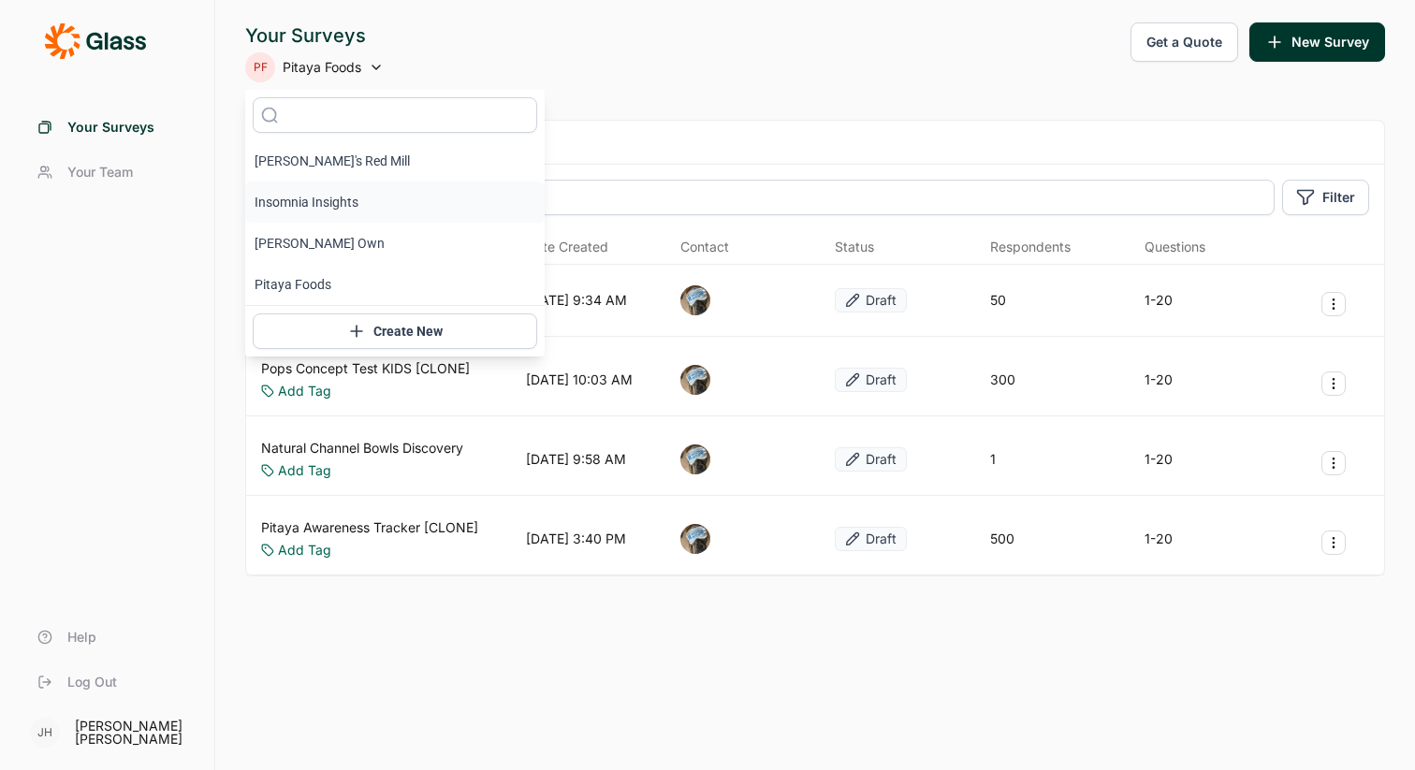
click at [340, 199] on li "Insomnia Insights" at bounding box center [394, 202] width 299 height 41
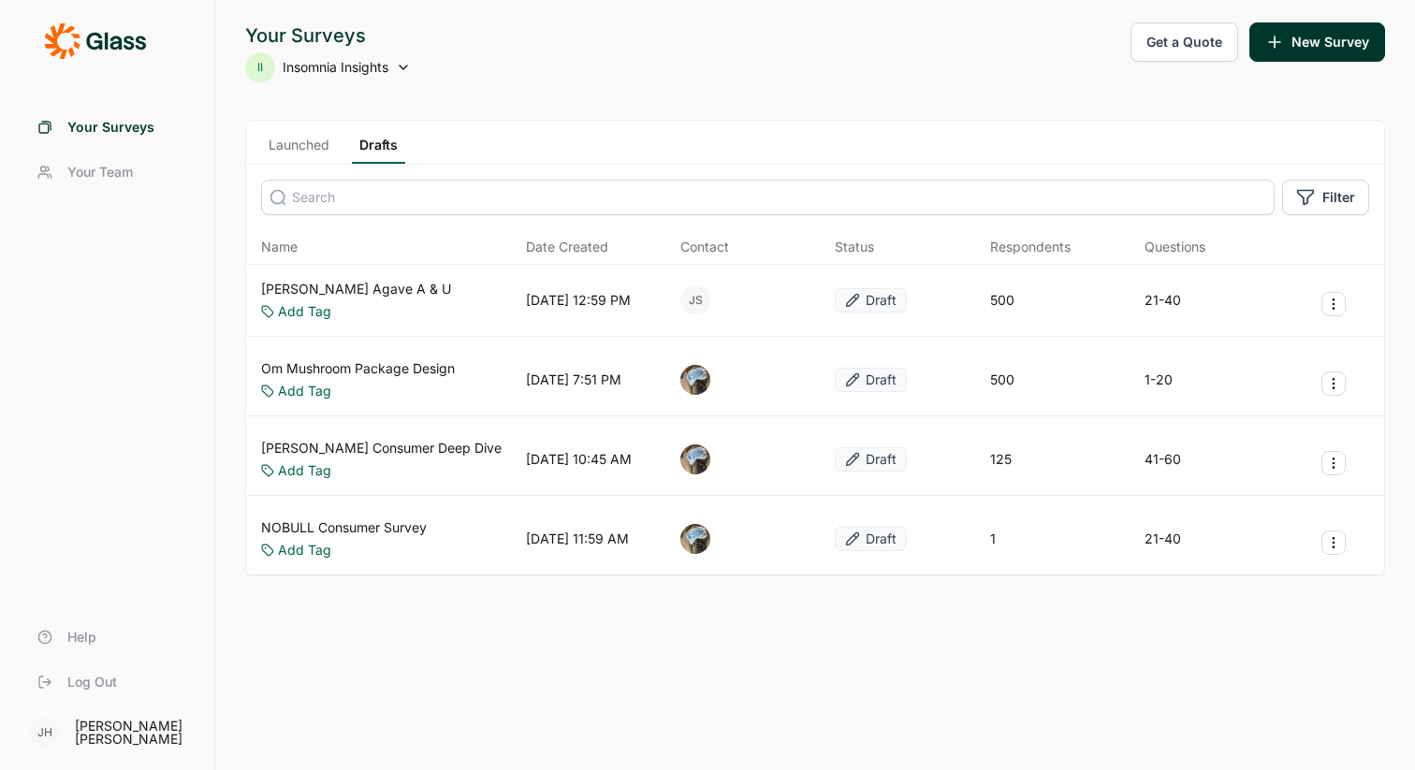
click at [379, 143] on link "Drafts" at bounding box center [378, 150] width 53 height 28
click at [387, 145] on link "Drafts" at bounding box center [378, 150] width 53 height 28
click at [401, 66] on icon at bounding box center [403, 67] width 15 height 15
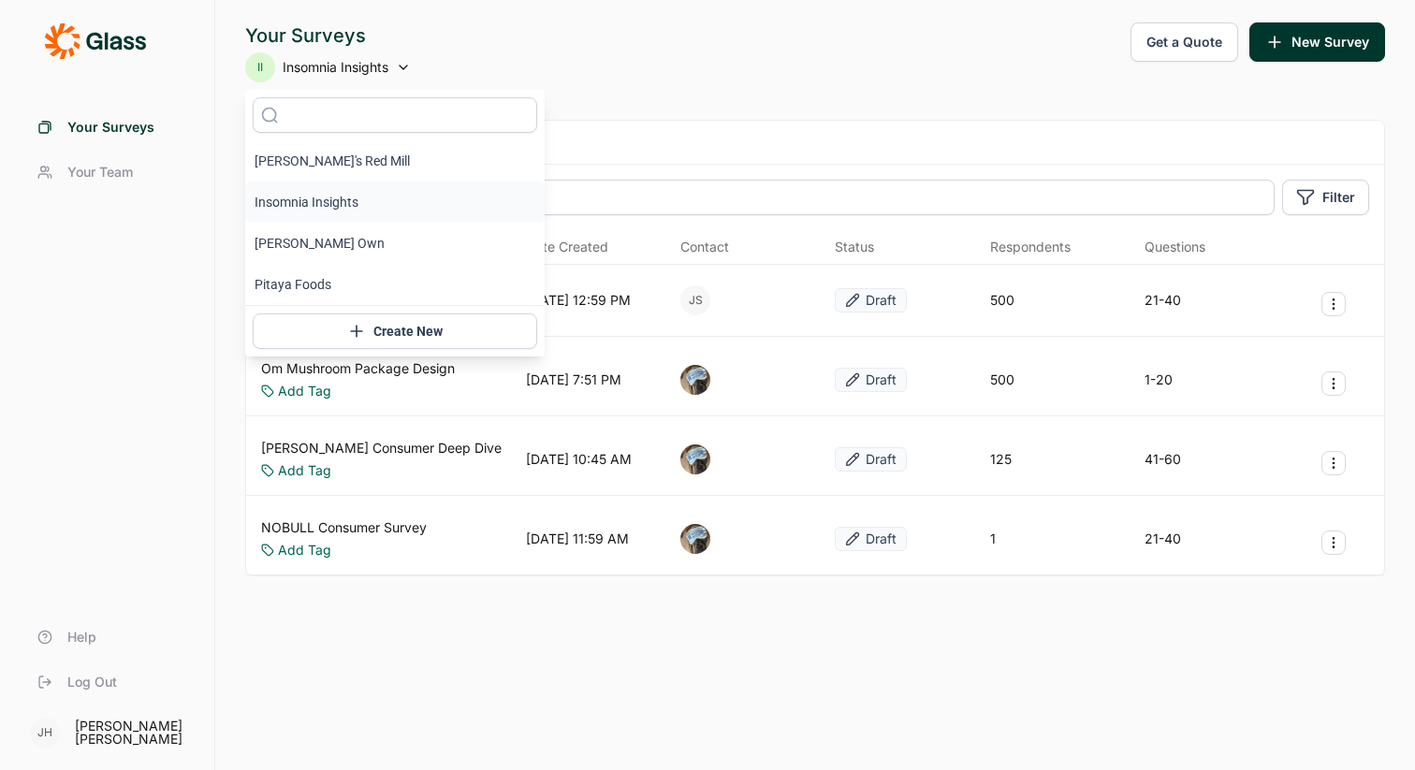
click at [401, 66] on icon at bounding box center [403, 67] width 15 height 15
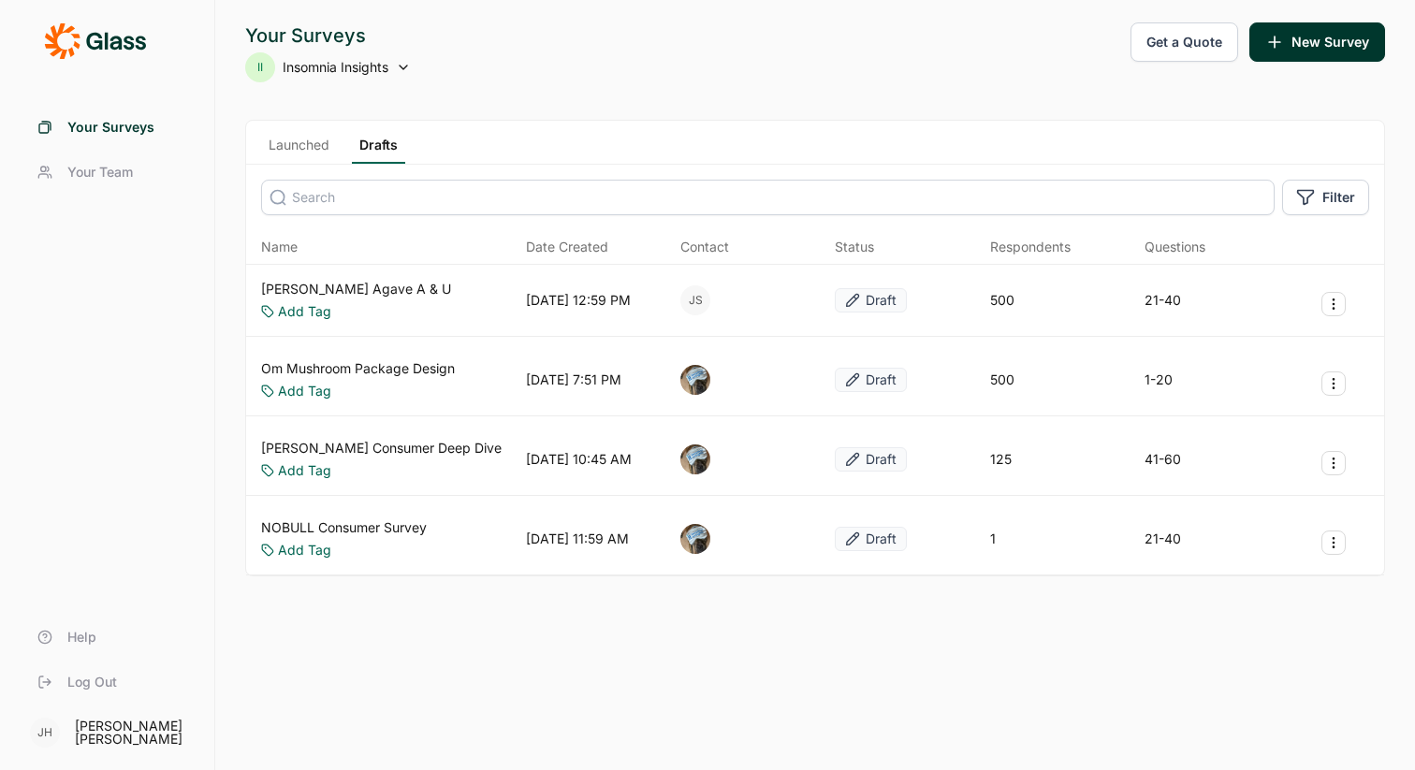
click at [111, 36] on icon at bounding box center [95, 40] width 102 height 37
click at [114, 42] on icon at bounding box center [115, 43] width 12 height 14
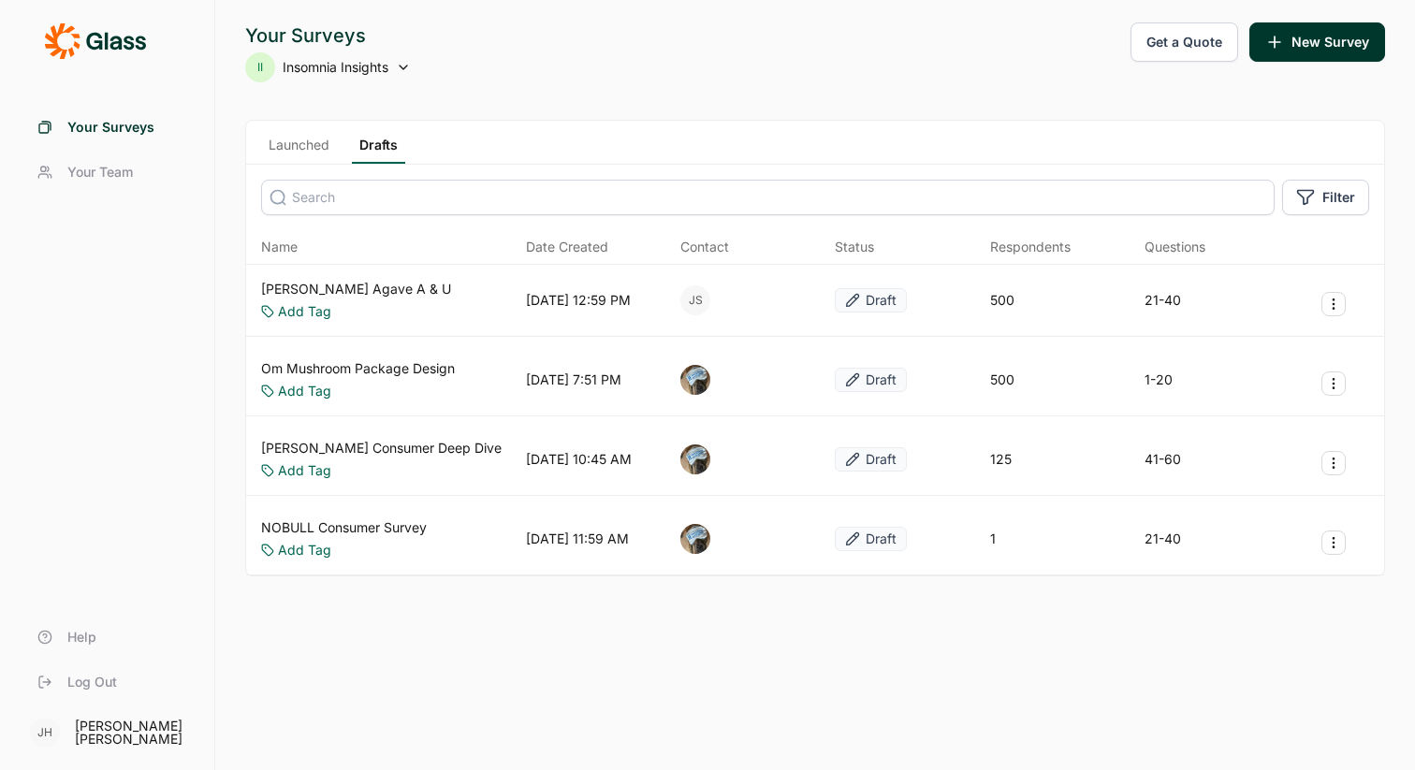
click at [114, 42] on icon at bounding box center [115, 43] width 12 height 14
click at [110, 172] on span "Your Team" at bounding box center [100, 172] width 66 height 19
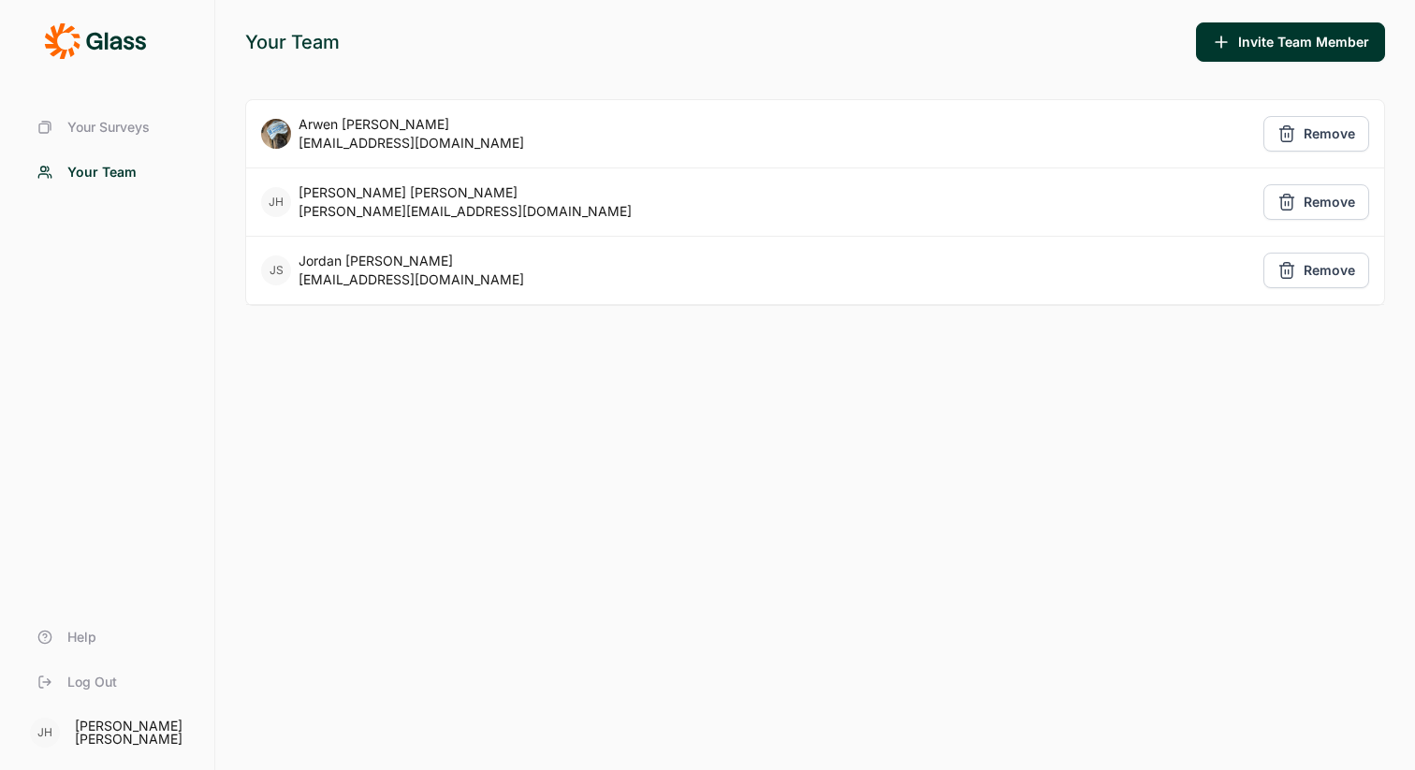
click at [129, 129] on span "Your Surveys" at bounding box center [108, 127] width 82 height 19
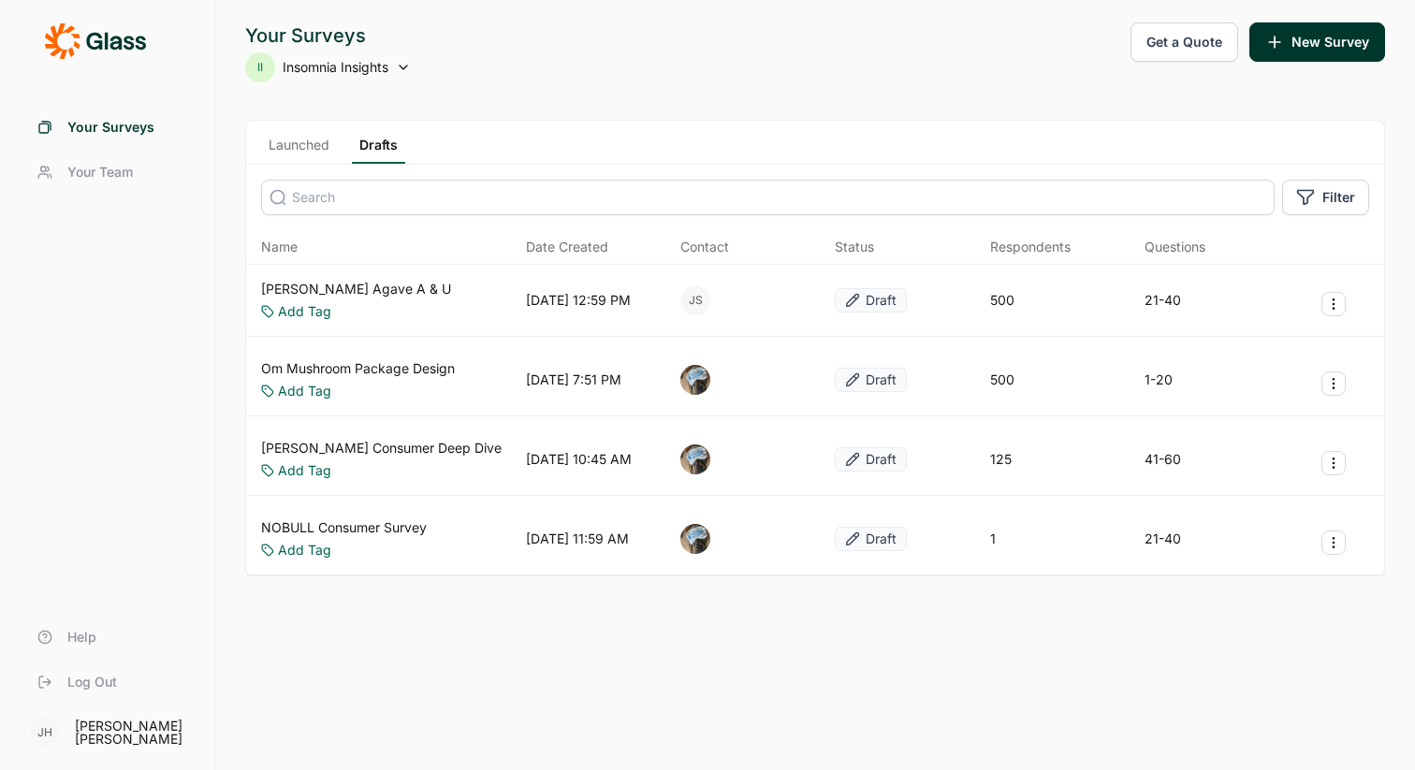
click at [386, 144] on link "Drafts" at bounding box center [378, 150] width 53 height 28
click at [405, 69] on use at bounding box center [403, 68] width 7 height 4
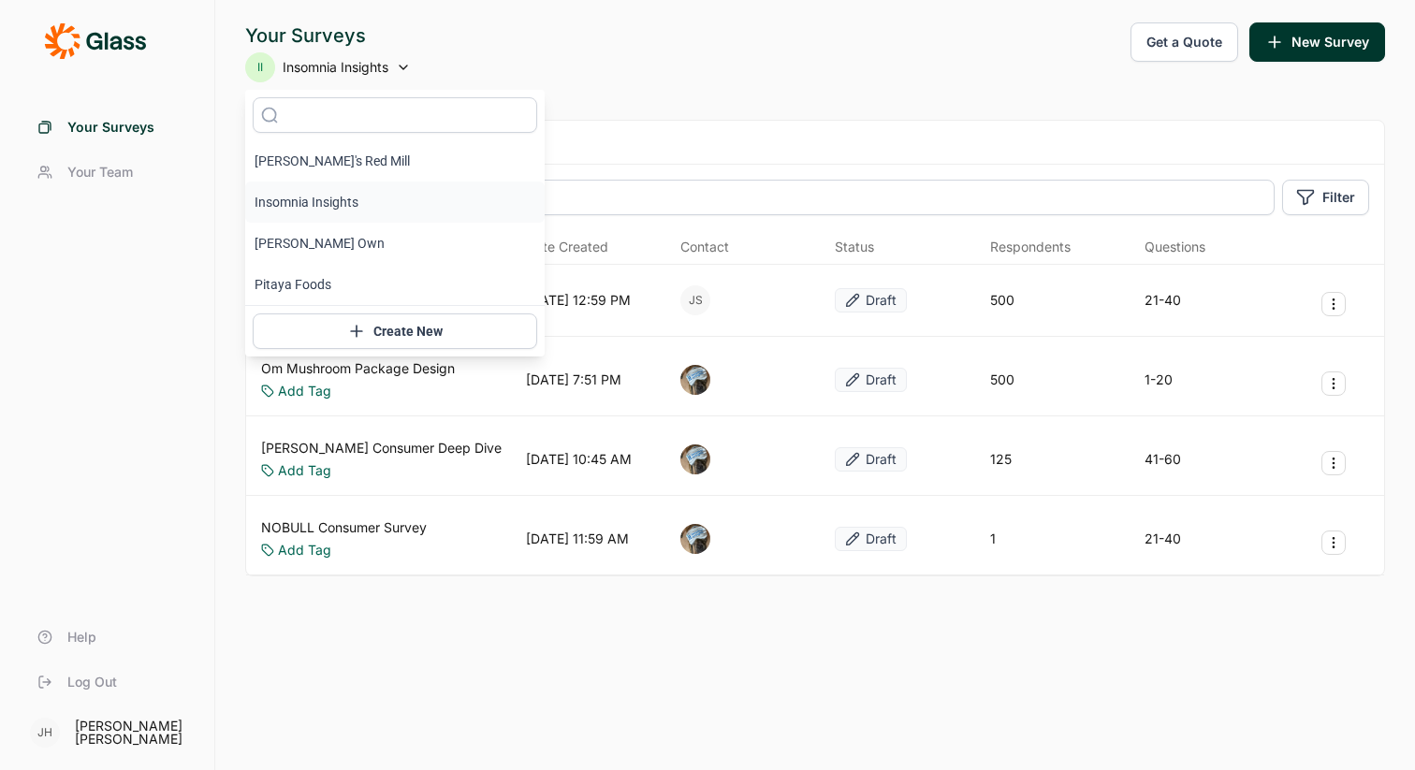
click at [405, 66] on icon at bounding box center [403, 67] width 15 height 15
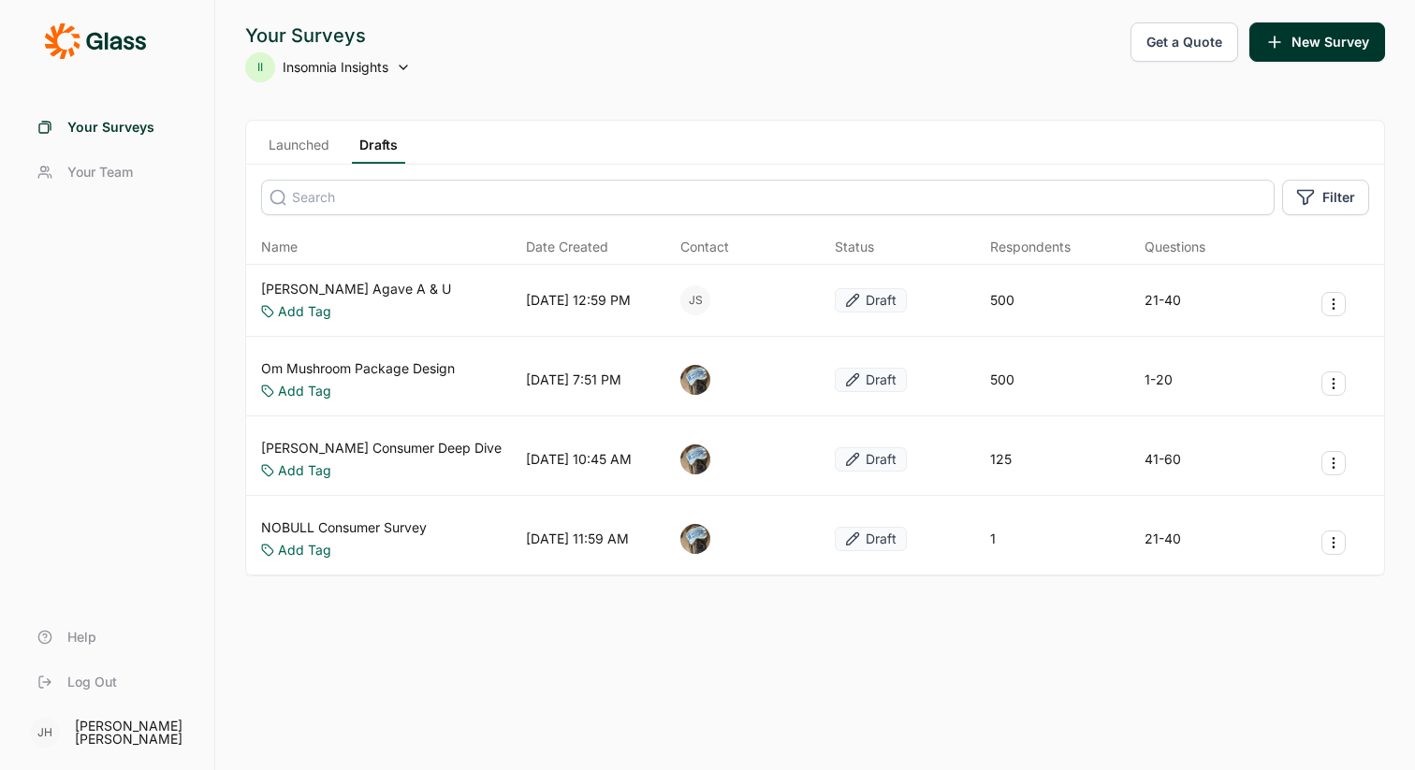
click at [112, 44] on icon at bounding box center [115, 43] width 12 height 14
click at [383, 69] on span "Insomnia Insights" at bounding box center [336, 67] width 106 height 19
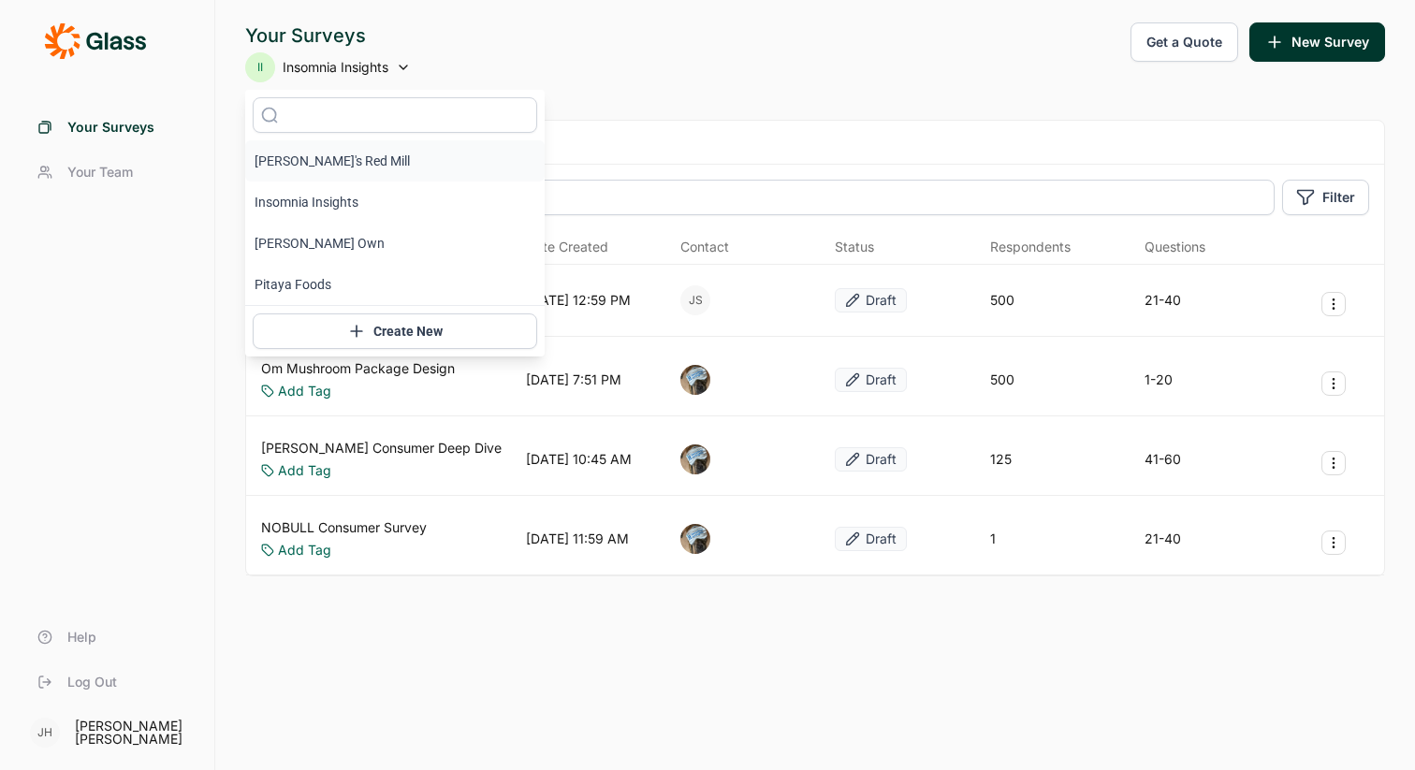
click at [327, 165] on li "[PERSON_NAME]'s Red Mill" at bounding box center [394, 160] width 299 height 41
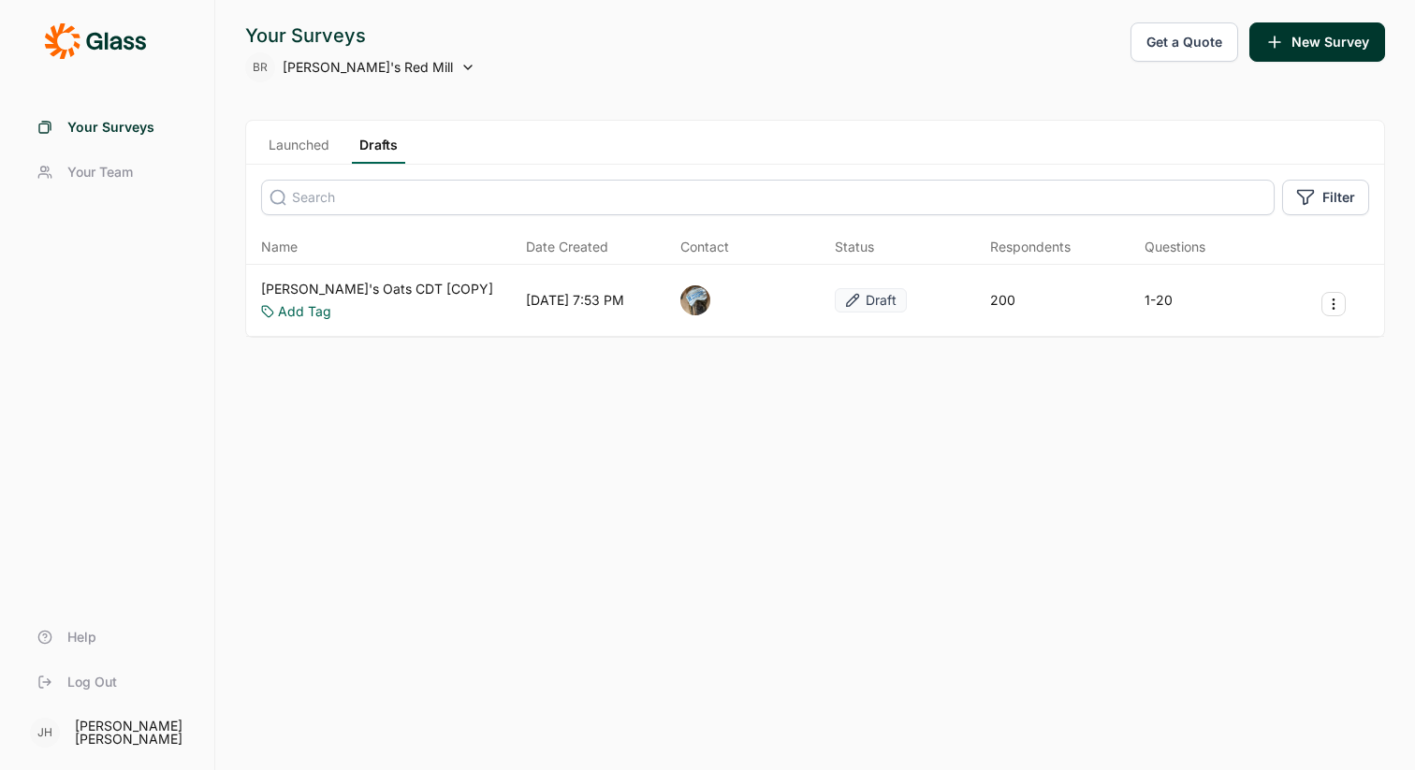
click at [460, 66] on icon at bounding box center [467, 67] width 15 height 15
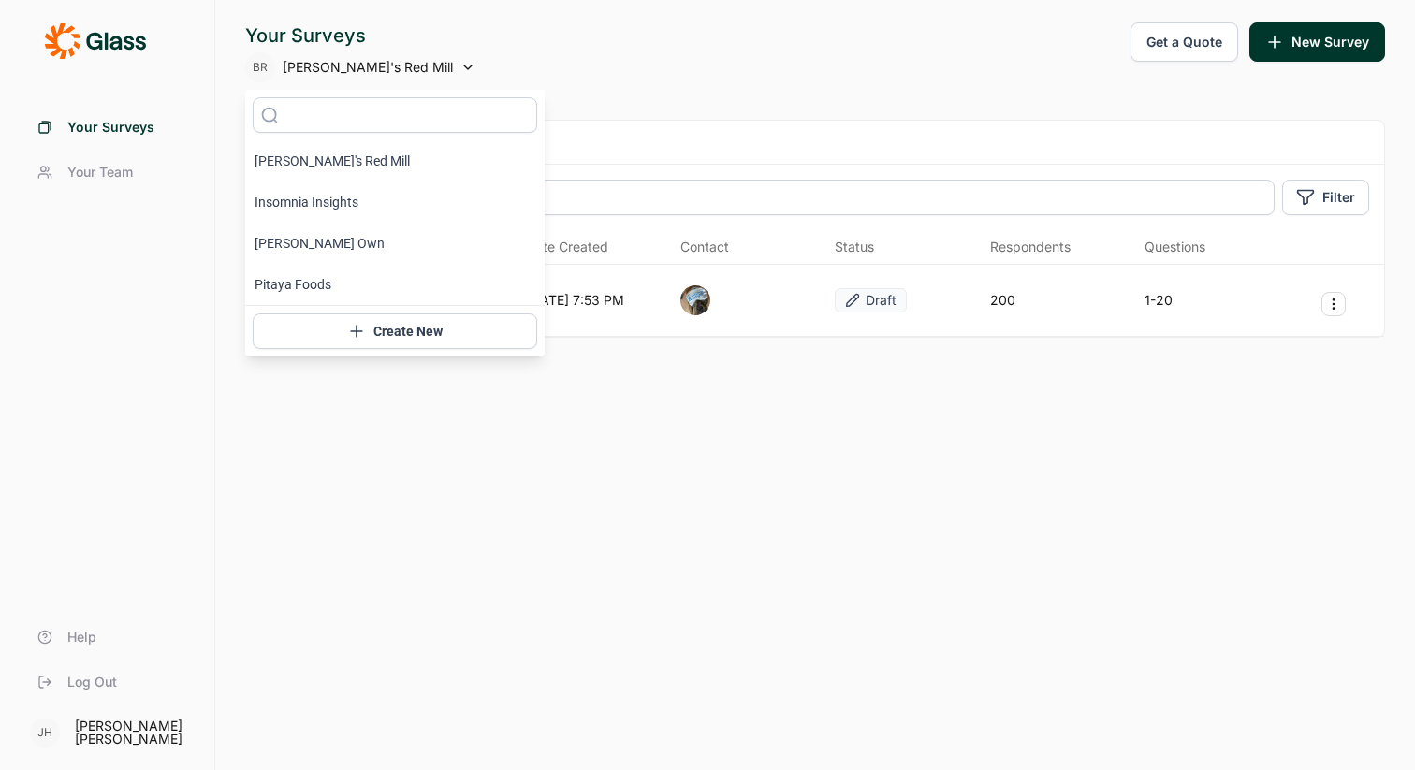
click at [613, 103] on div "Your Surveys BR [PERSON_NAME]'s Red Mill Get a Quote New Survey Launched Drafts…" at bounding box center [815, 385] width 1200 height 770
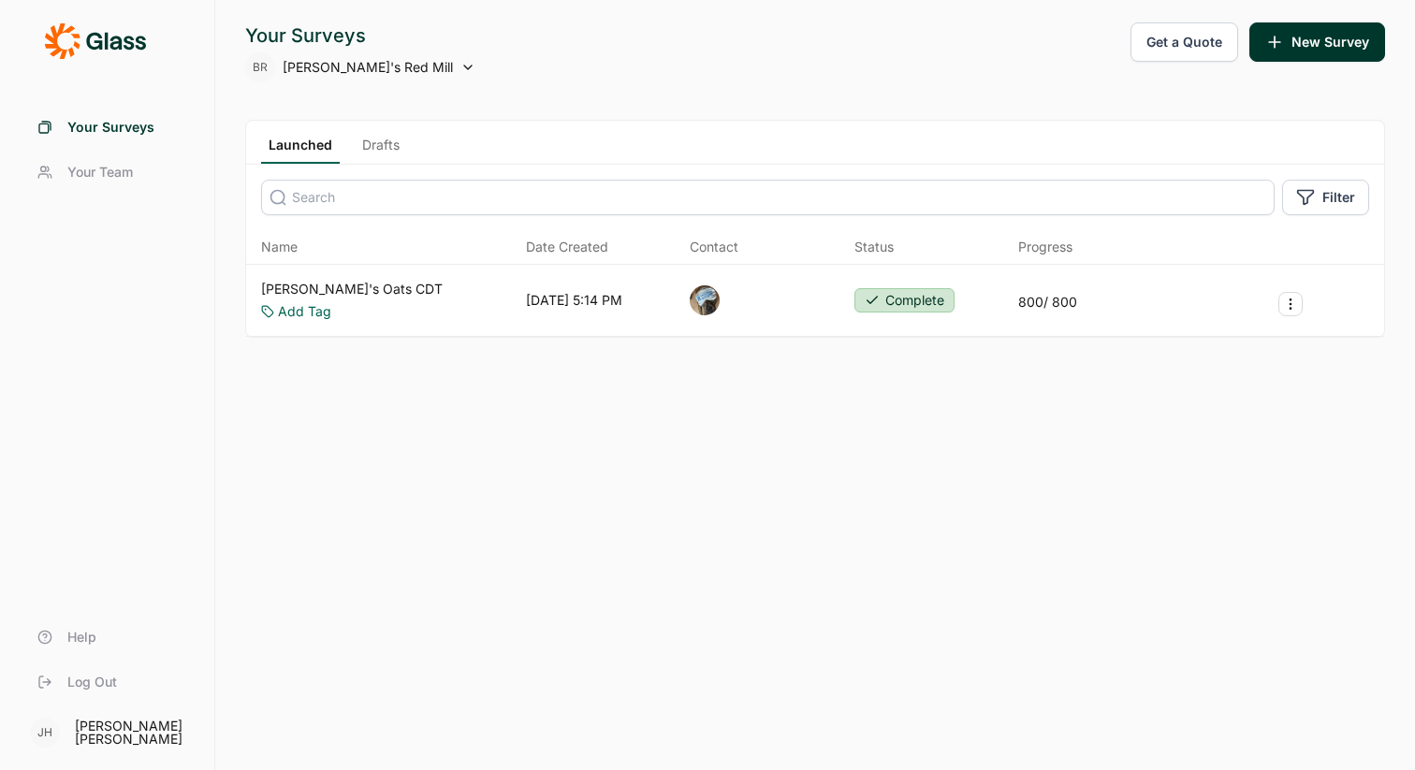
click at [337, 36] on div "Your Surveys" at bounding box center [360, 35] width 230 height 26
click at [460, 64] on icon at bounding box center [467, 67] width 15 height 15
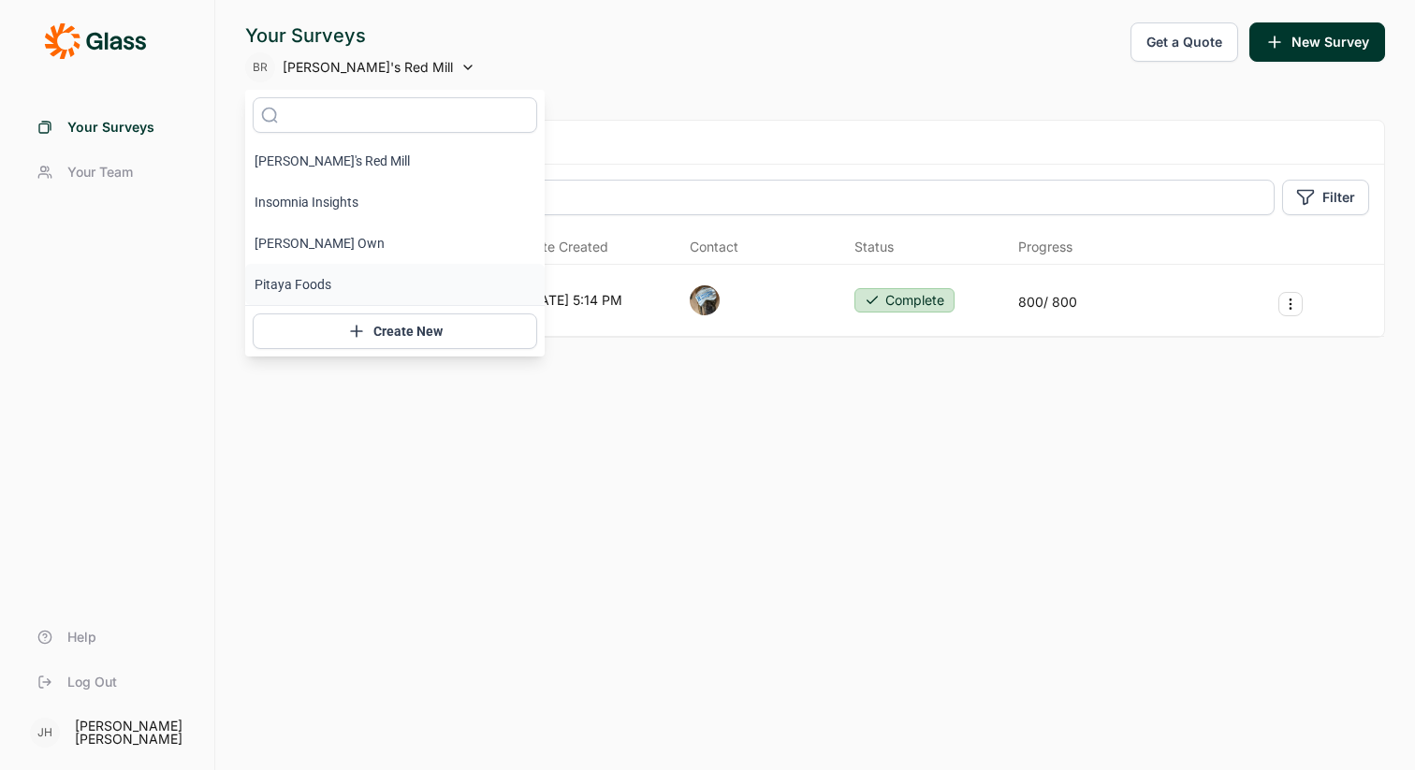
click at [314, 281] on li "Pitaya Foods" at bounding box center [394, 284] width 299 height 41
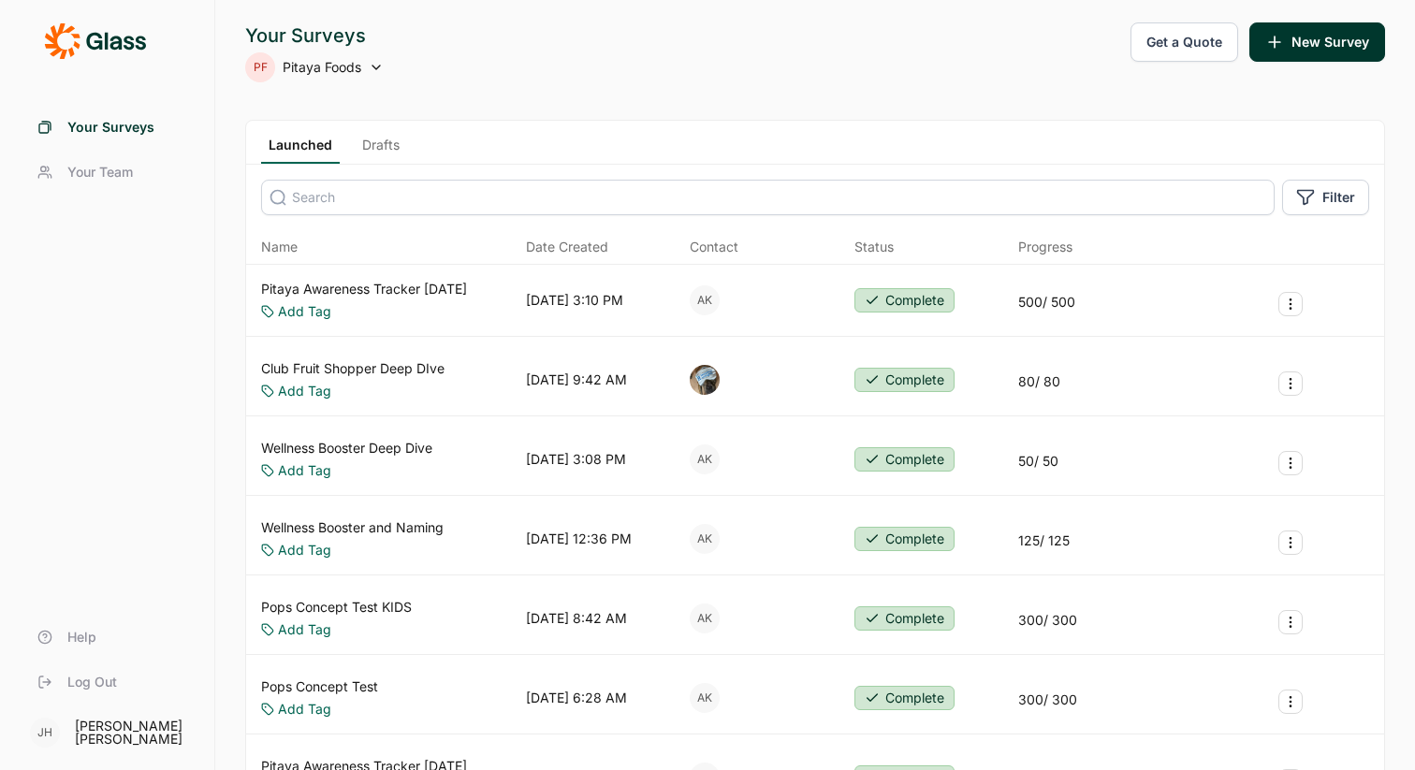
click at [382, 148] on link "Drafts" at bounding box center [381, 150] width 52 height 28
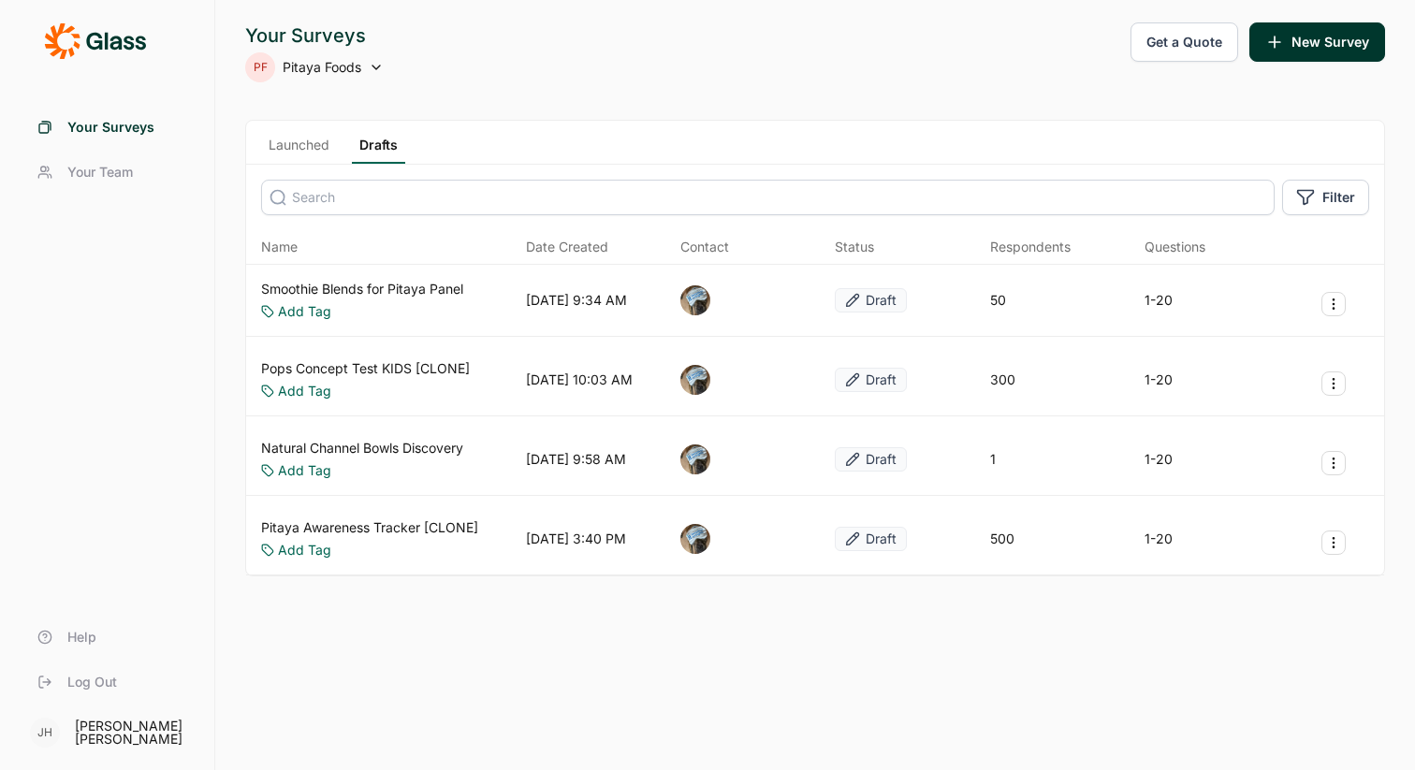
click at [374, 67] on icon at bounding box center [376, 67] width 15 height 15
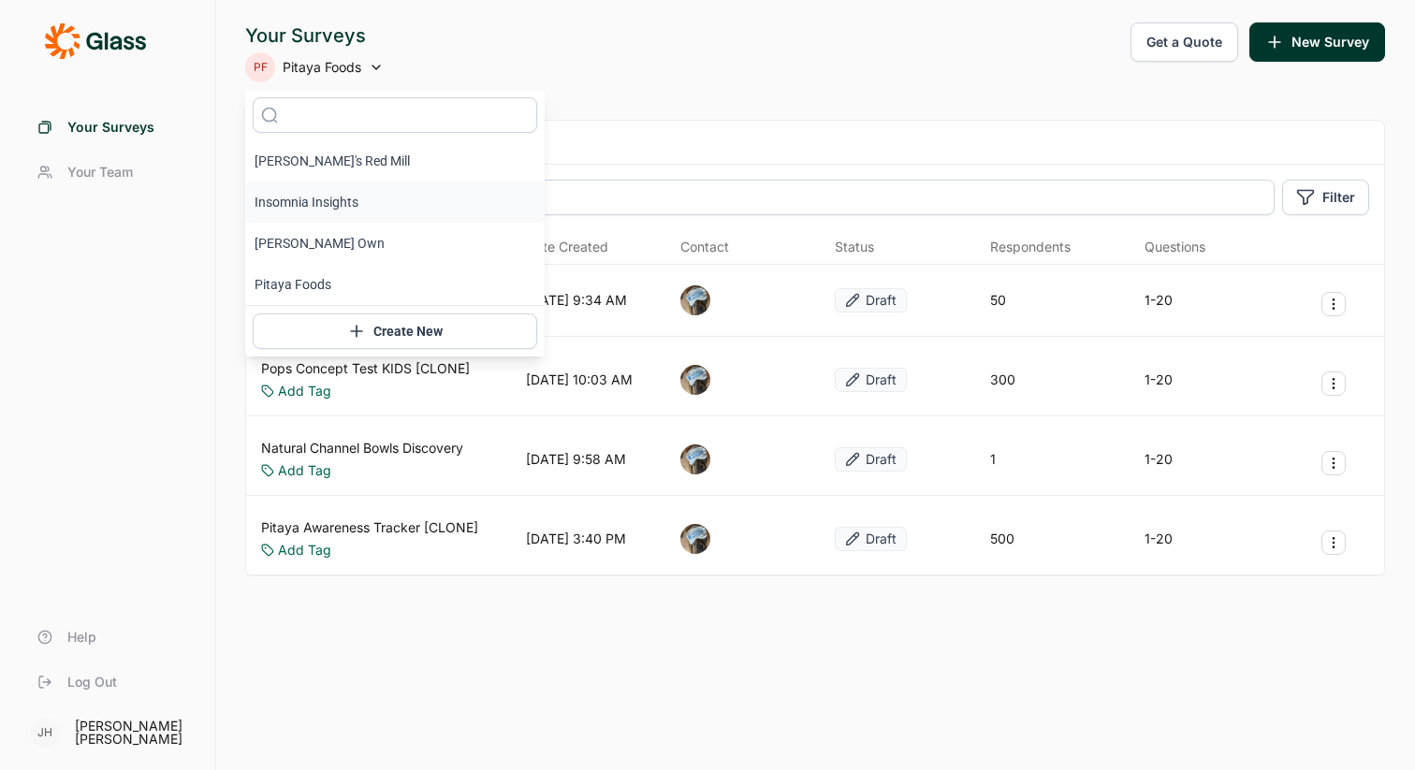
click at [330, 202] on li "Insomnia Insights" at bounding box center [394, 202] width 299 height 41
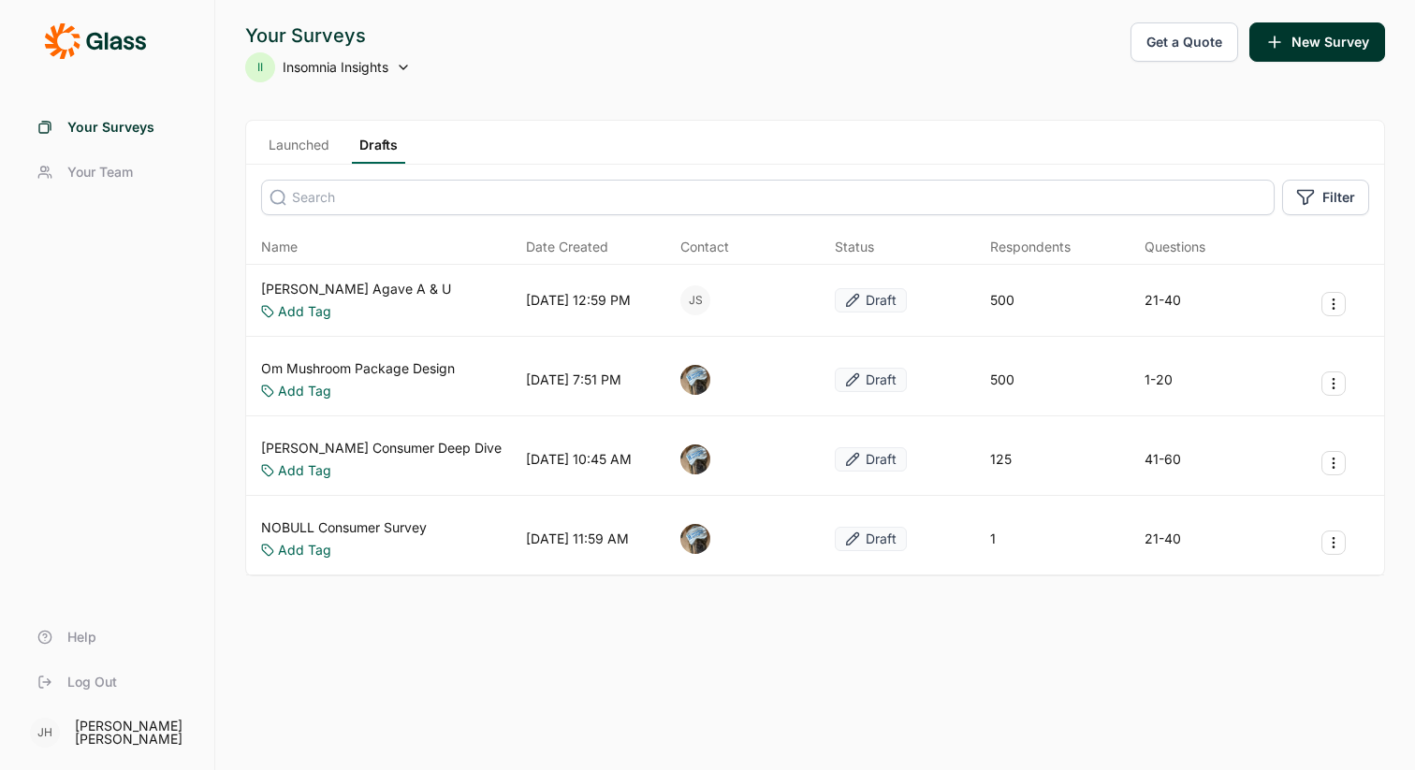
click at [401, 66] on icon at bounding box center [403, 67] width 15 height 15
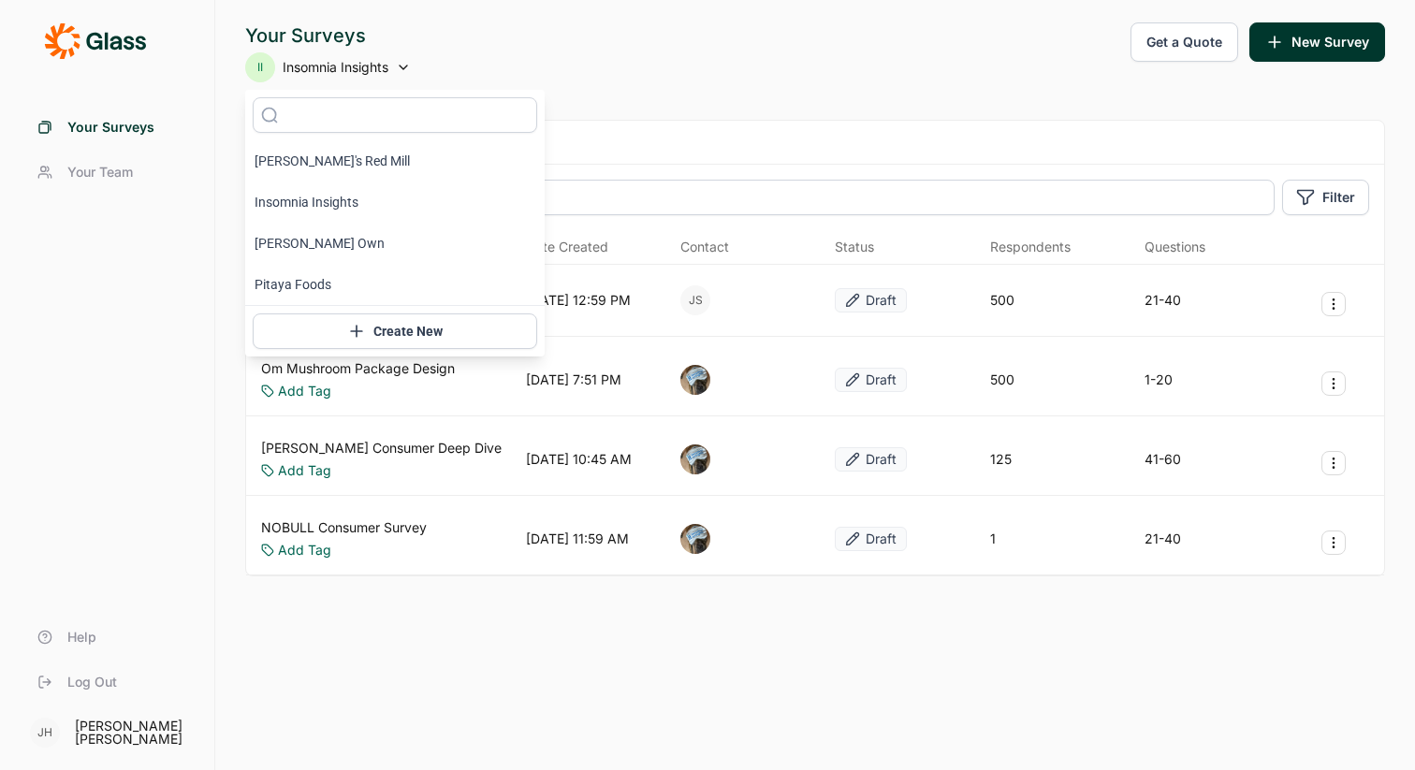
click at [497, 35] on div "Your Surveys II Insomnia Insights Get a Quote New Survey" at bounding box center [815, 52] width 1140 height 60
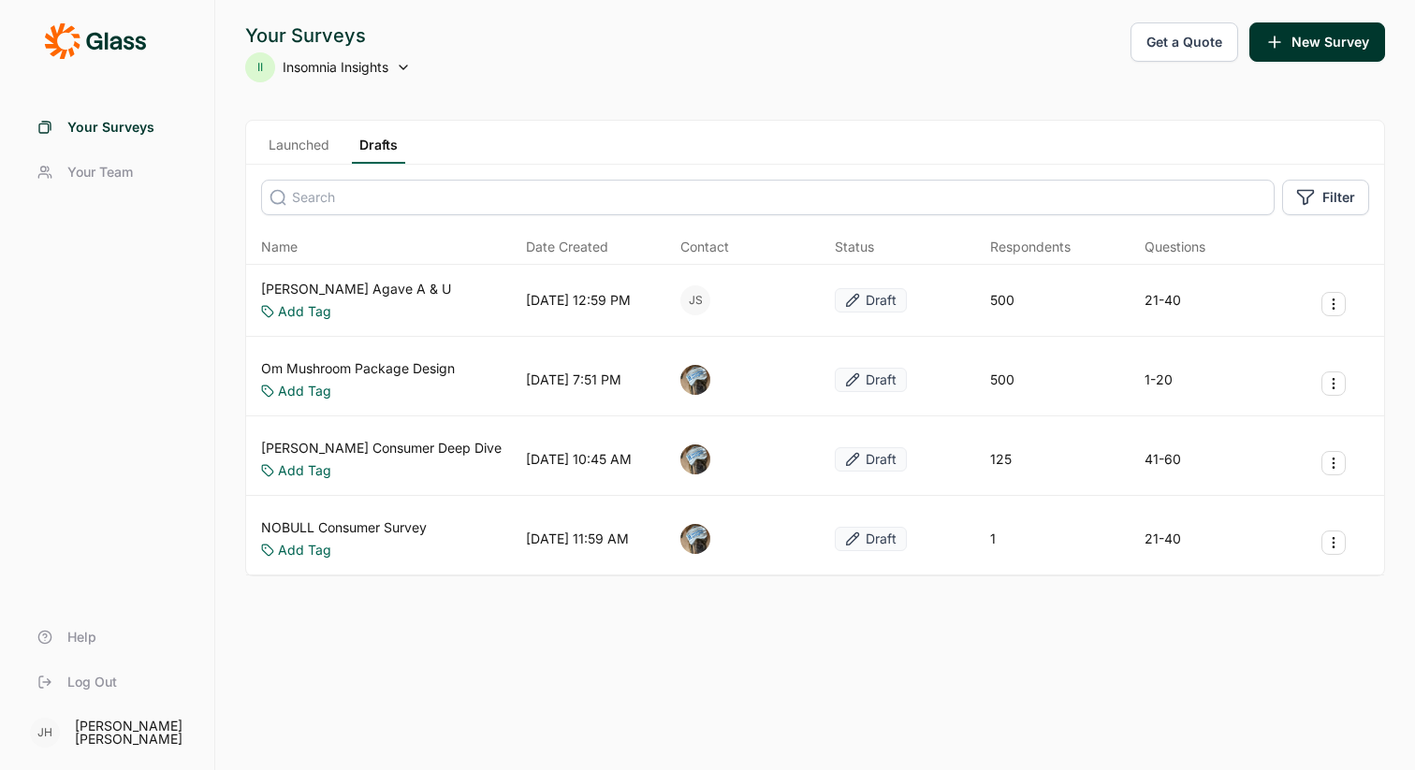
click at [337, 67] on span "Insomnia Insights" at bounding box center [336, 67] width 106 height 19
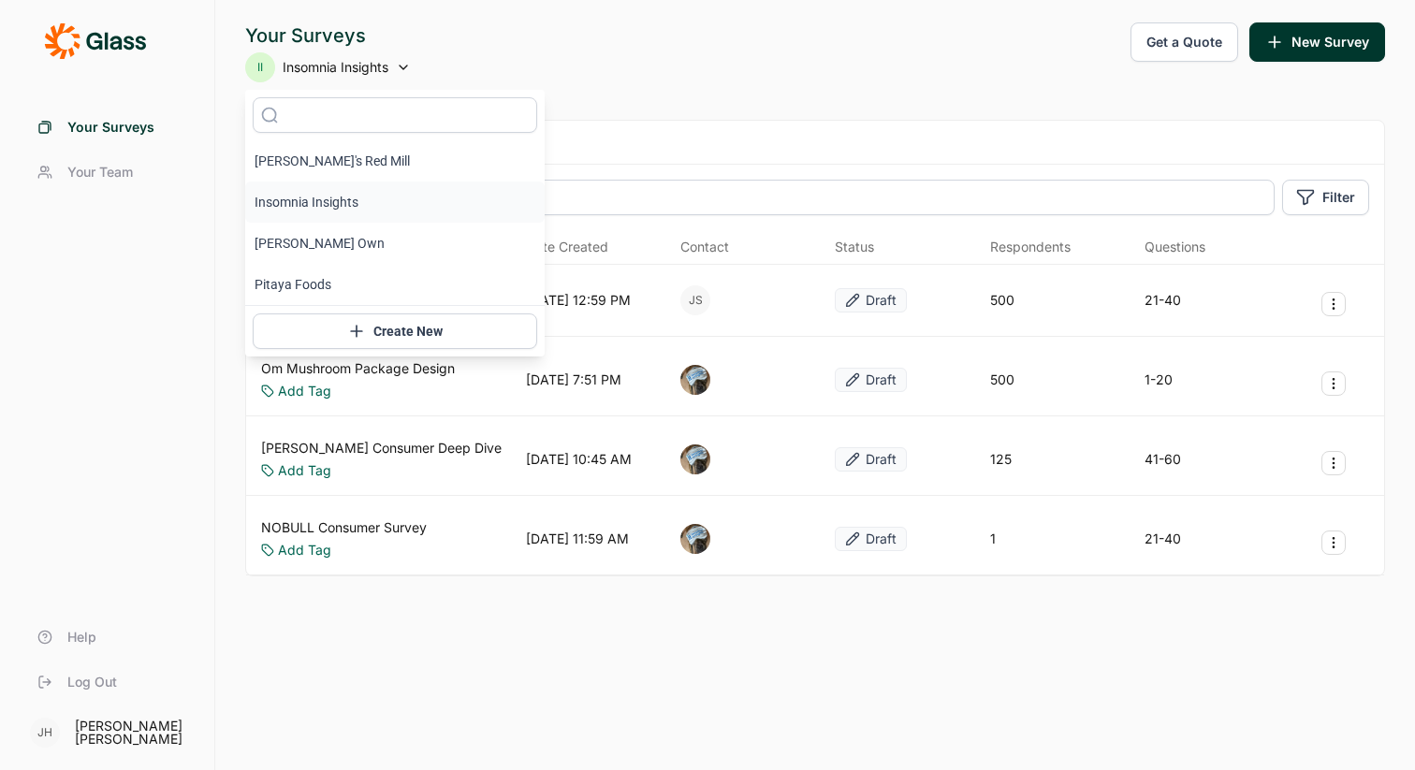
click at [635, 89] on div "Your Surveys II Insomnia Insights Get a Quote New Survey Launched Drafts Filter…" at bounding box center [815, 385] width 1200 height 770
